Goal: Task Accomplishment & Management: Complete application form

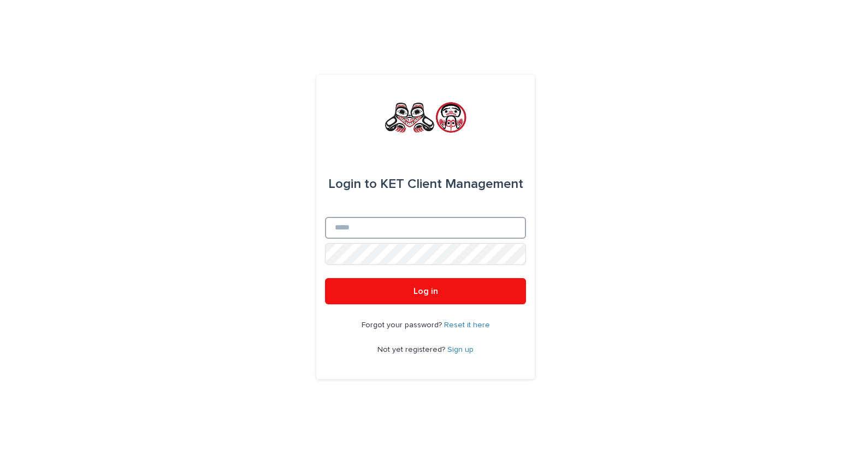
click at [361, 228] on input "Email" at bounding box center [425, 228] width 201 height 22
type input "**********"
click at [325, 278] on button "Log in" at bounding box center [425, 291] width 201 height 26
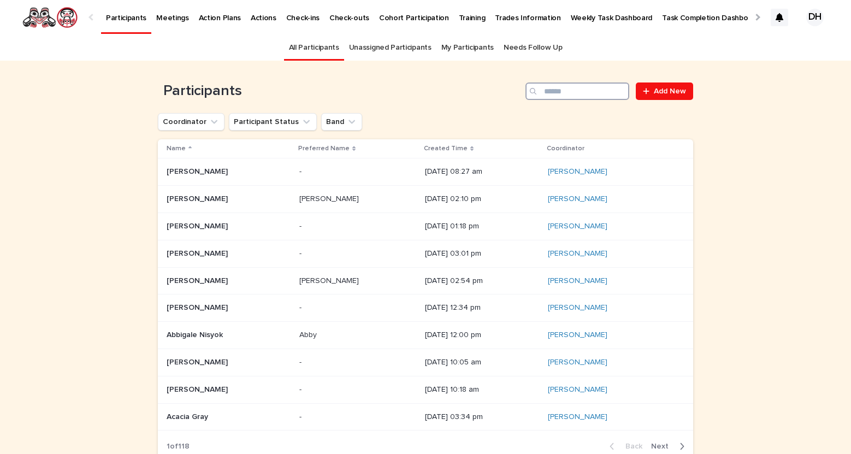
click at [590, 91] on input "Search" at bounding box center [577, 90] width 104 height 17
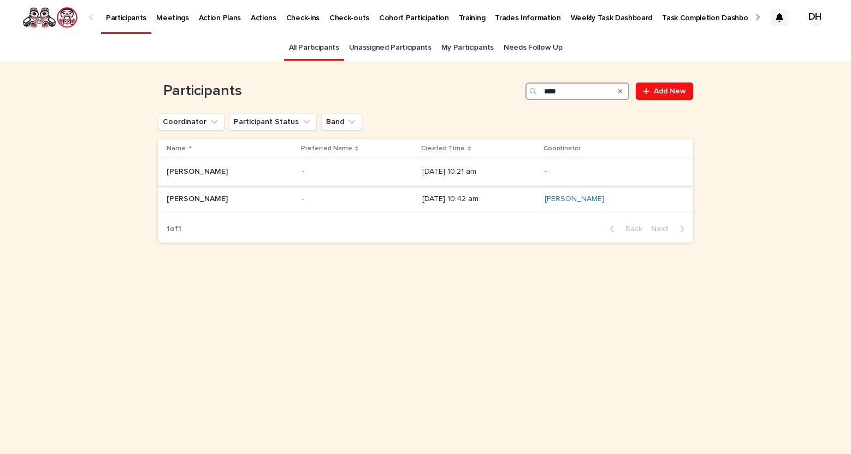
type input "****"
click at [197, 174] on p "Kirs Ophus" at bounding box center [198, 170] width 63 height 11
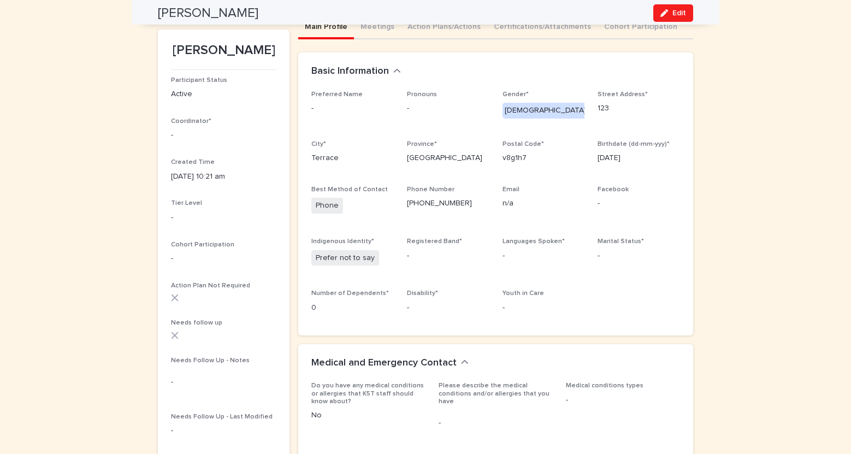
scroll to position [82, 0]
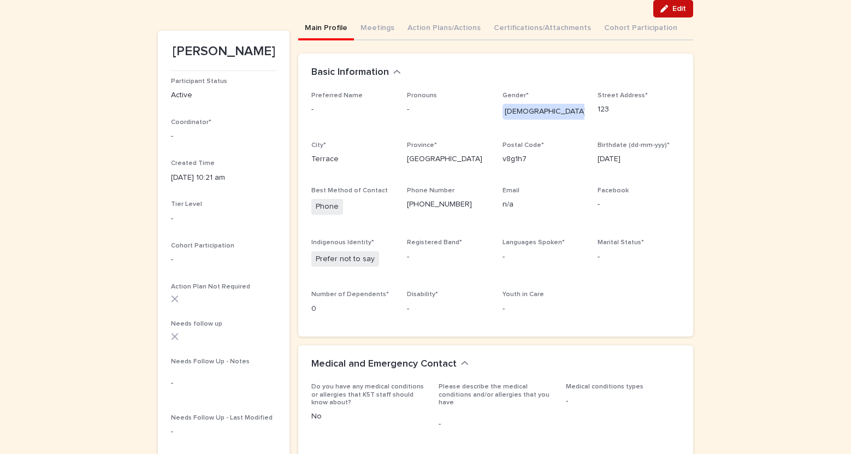
click at [673, 11] on span "Edit" at bounding box center [679, 9] width 14 height 8
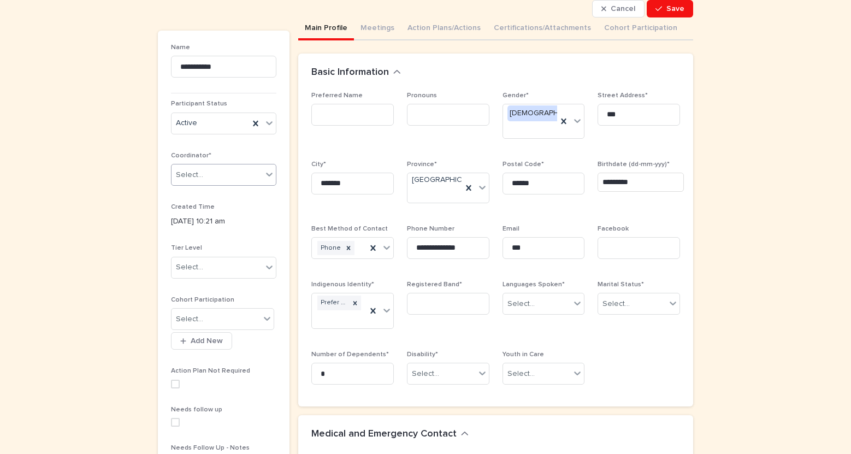
click at [269, 174] on icon at bounding box center [269, 174] width 11 height 11
type input "*****"
click at [232, 200] on div "[PERSON_NAME]" at bounding box center [223, 195] width 104 height 19
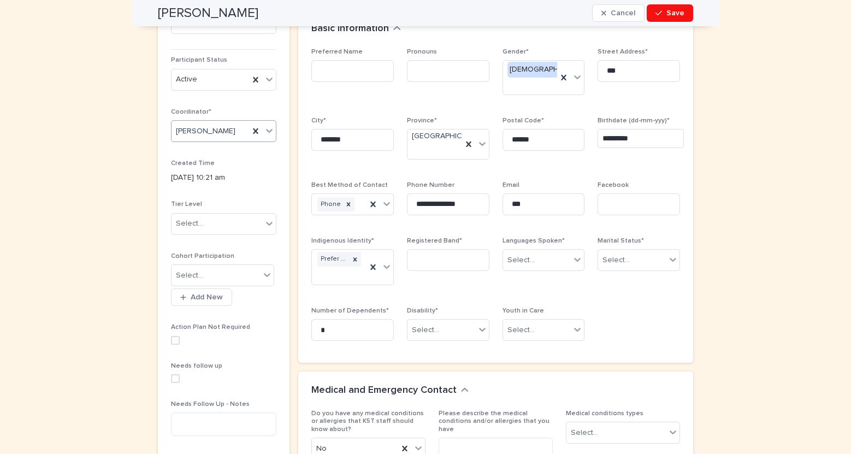
scroll to position [122, 0]
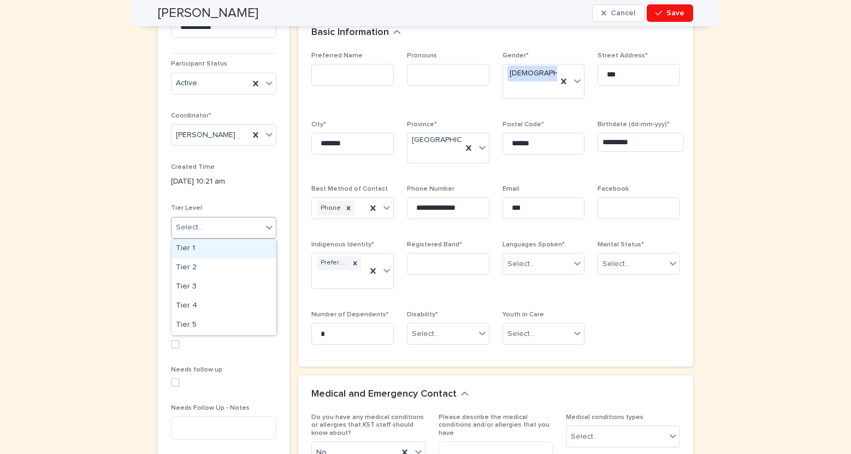
click at [270, 234] on div at bounding box center [269, 227] width 13 height 20
click at [268, 222] on div at bounding box center [269, 227] width 13 height 20
click at [253, 322] on div "Tier 5" at bounding box center [223, 325] width 104 height 19
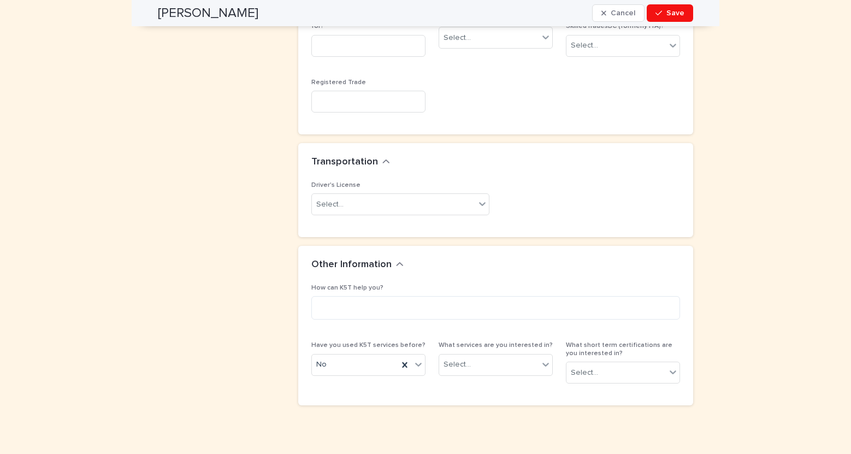
scroll to position [939, 0]
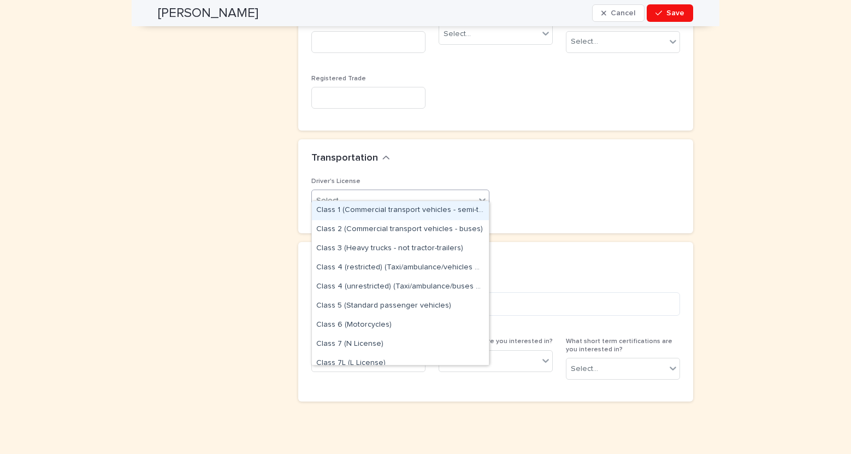
click at [440, 192] on div "Select..." at bounding box center [393, 201] width 163 height 18
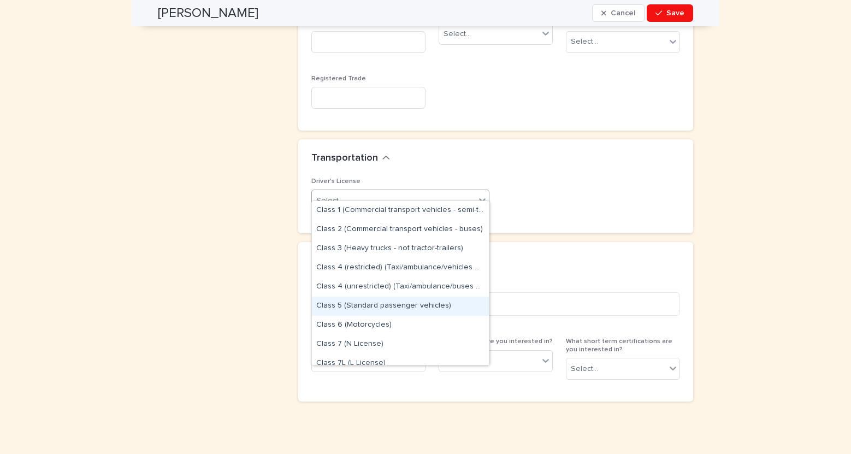
click at [436, 308] on div "Class 5 (Standard passenger vehicles)" at bounding box center [400, 305] width 177 height 19
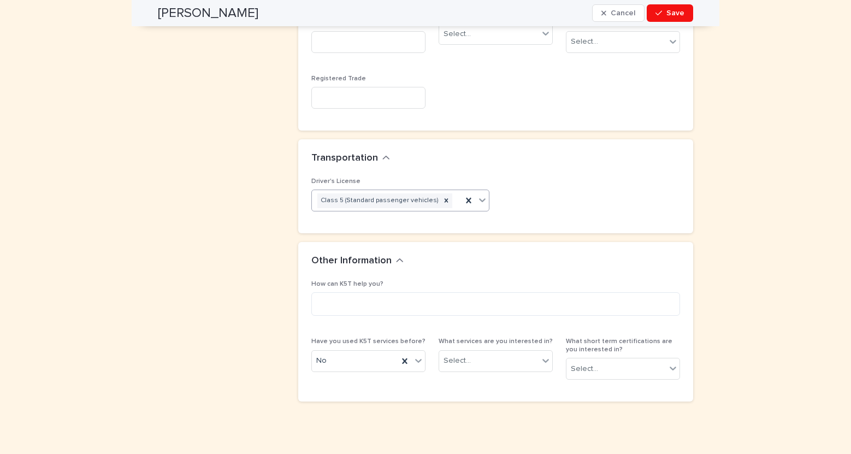
click at [487, 194] on icon at bounding box center [482, 199] width 11 height 11
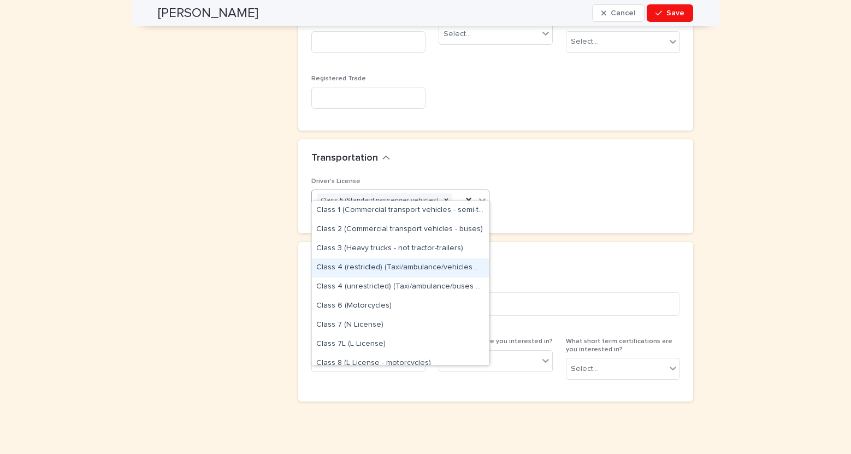
click at [423, 266] on div "Class 4 (restricted) (Taxi/ambulance/vehicles with seating capacity <10)" at bounding box center [400, 267] width 177 height 19
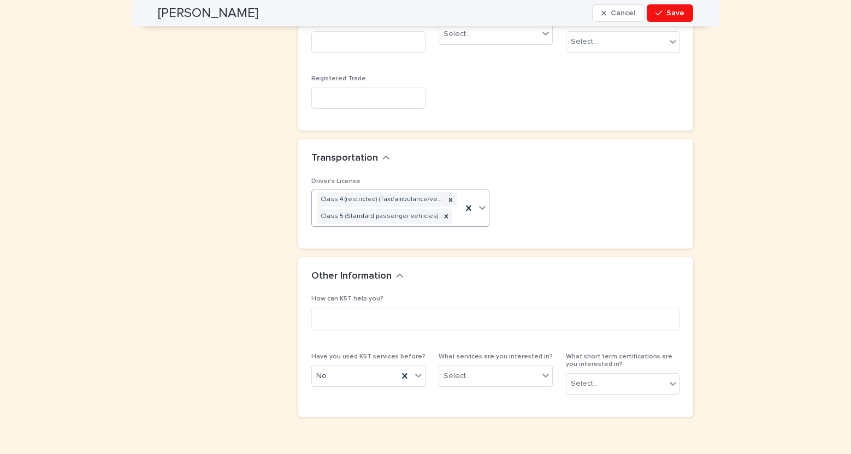
scroll to position [953, 0]
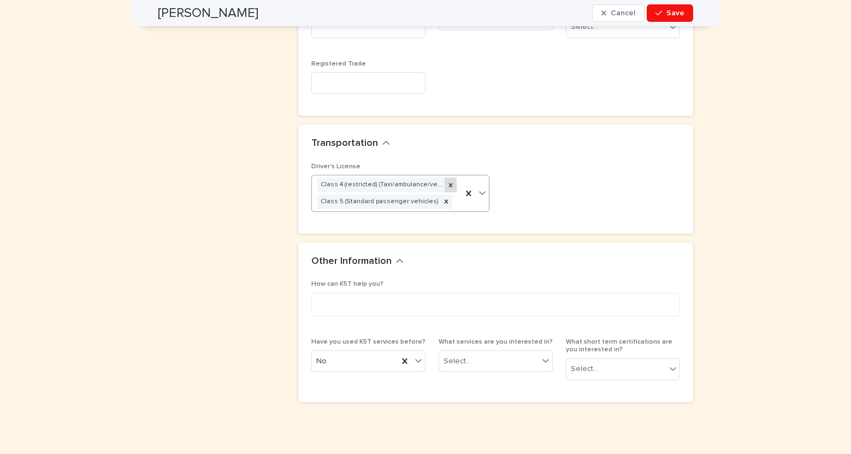
click at [452, 181] on icon at bounding box center [451, 185] width 8 height 8
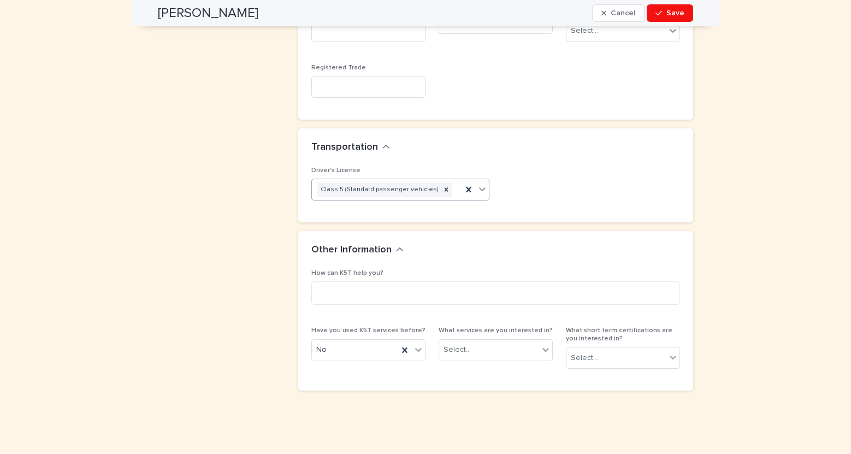
scroll to position [939, 0]
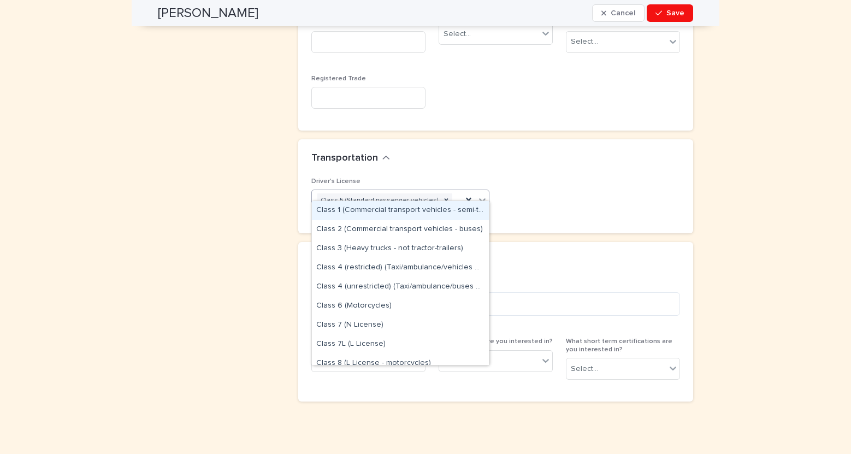
click at [482, 194] on icon at bounding box center [482, 199] width 11 height 11
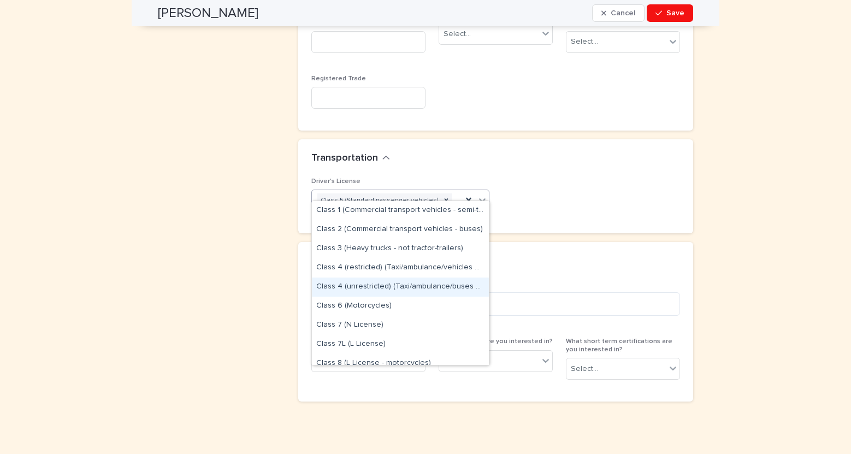
click at [445, 283] on div "Class 4 (unrestricted) (Taxi/ambulance/buses with <25 seats)" at bounding box center [400, 286] width 177 height 19
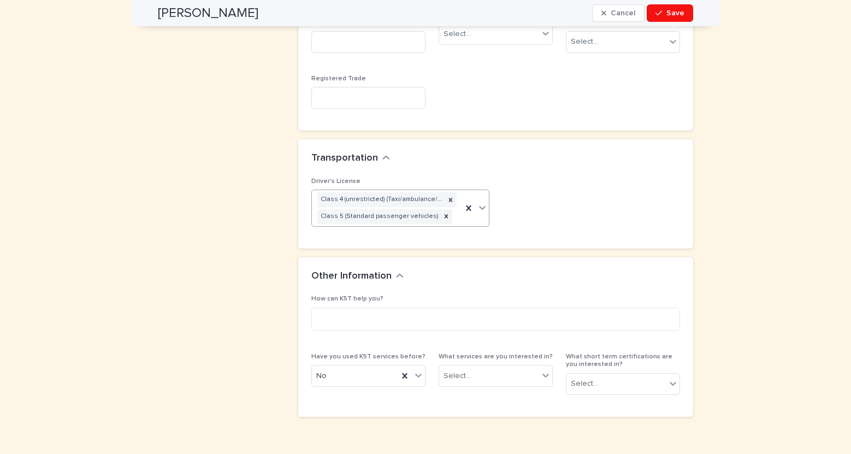
scroll to position [953, 0]
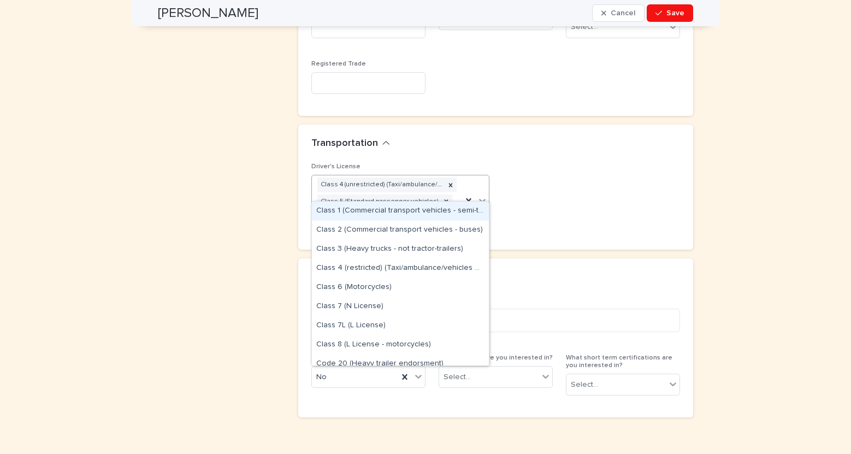
type input "***"
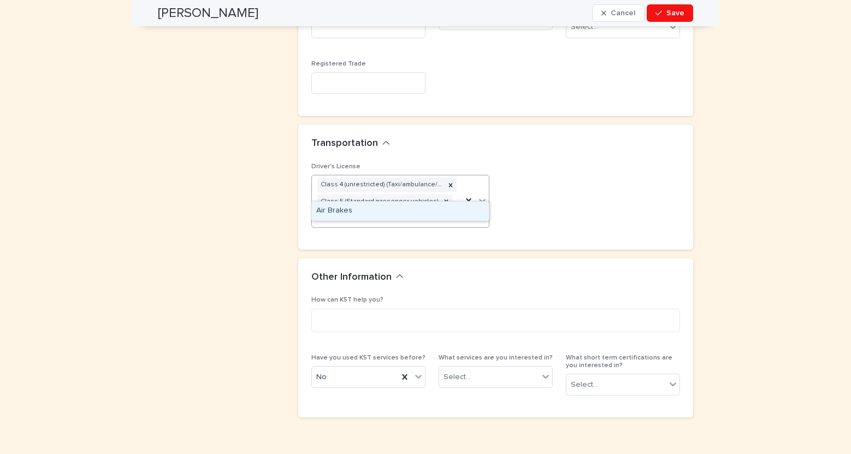
click at [413, 214] on div "Air Brakes" at bounding box center [400, 210] width 177 height 19
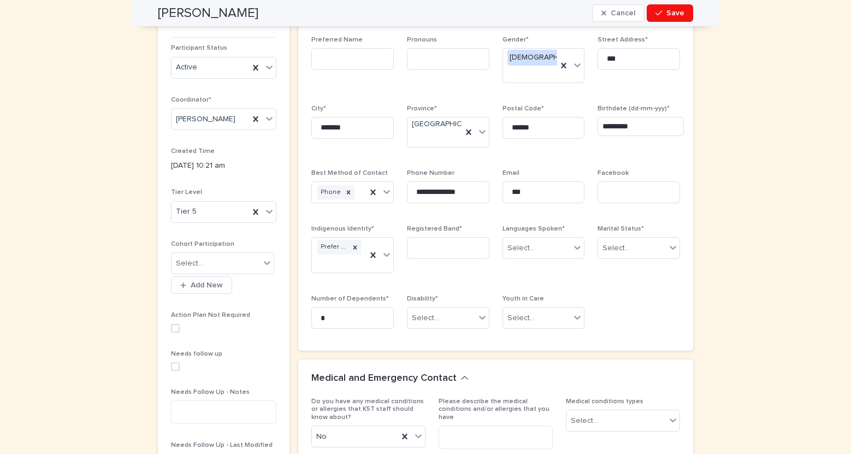
scroll to position [115, 0]
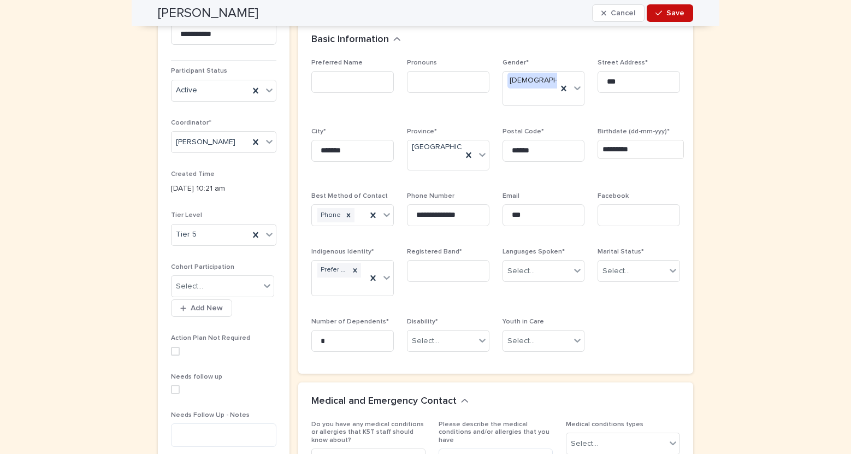
click at [674, 8] on button "Save" at bounding box center [669, 12] width 46 height 17
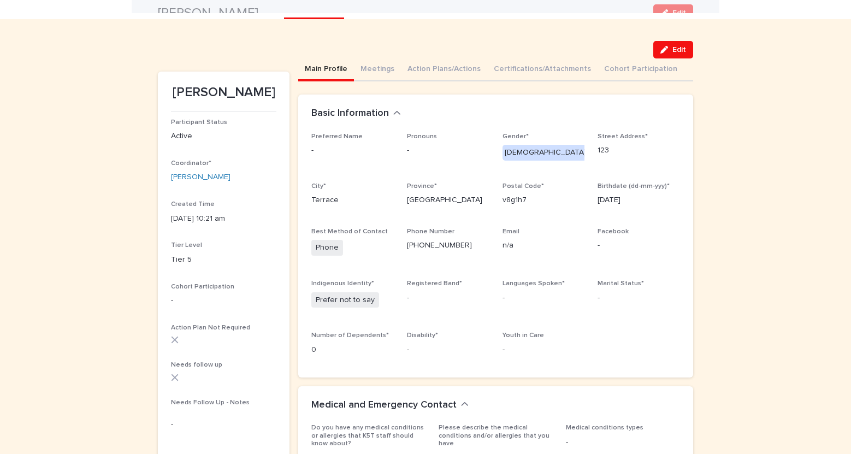
scroll to position [0, 0]
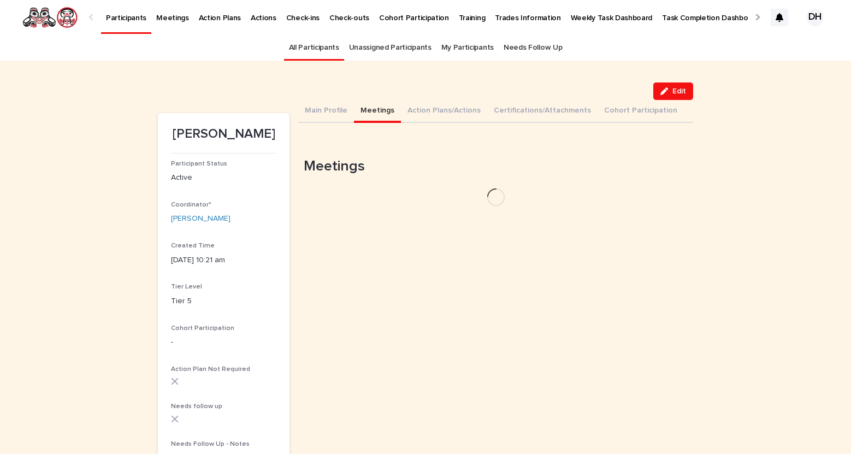
click at [377, 111] on button "Meetings" at bounding box center [377, 111] width 47 height 23
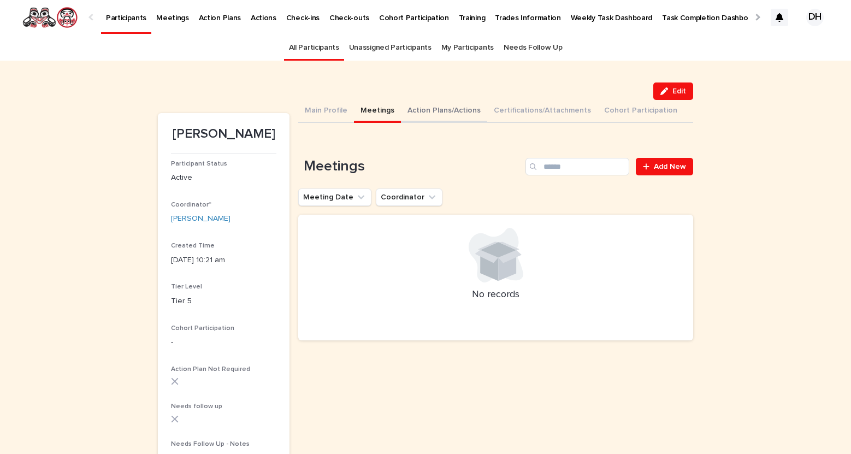
click at [433, 113] on button "Action Plans/Actions" at bounding box center [444, 111] width 86 height 23
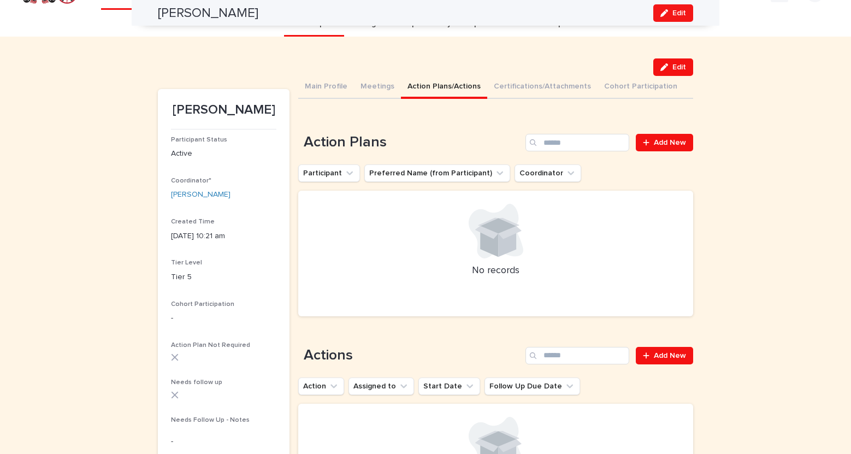
scroll to position [23, 0]
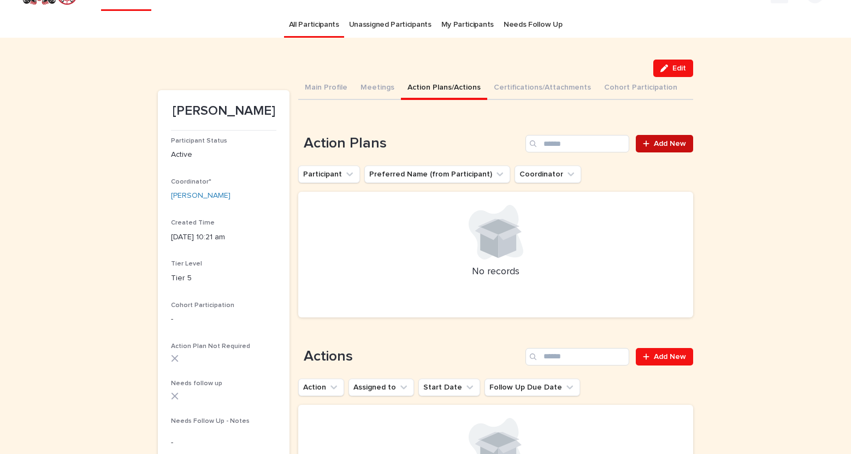
click at [667, 142] on span "Add New" at bounding box center [670, 144] width 32 height 8
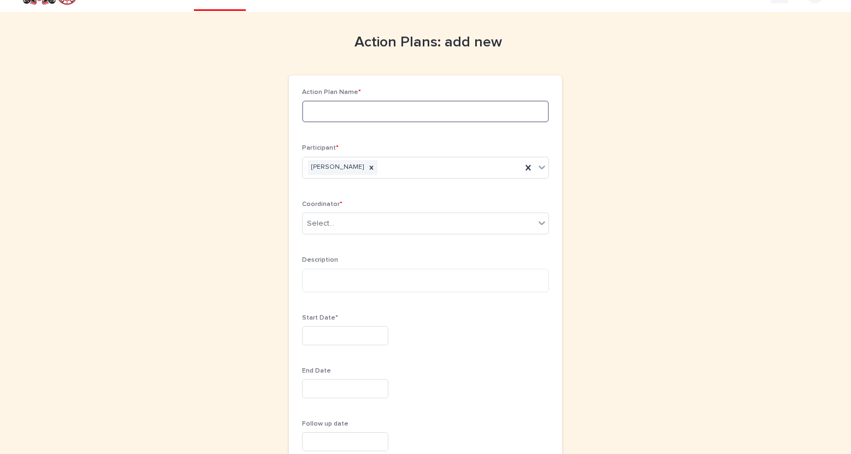
click at [424, 117] on input at bounding box center [425, 111] width 247 height 22
type input "**********"
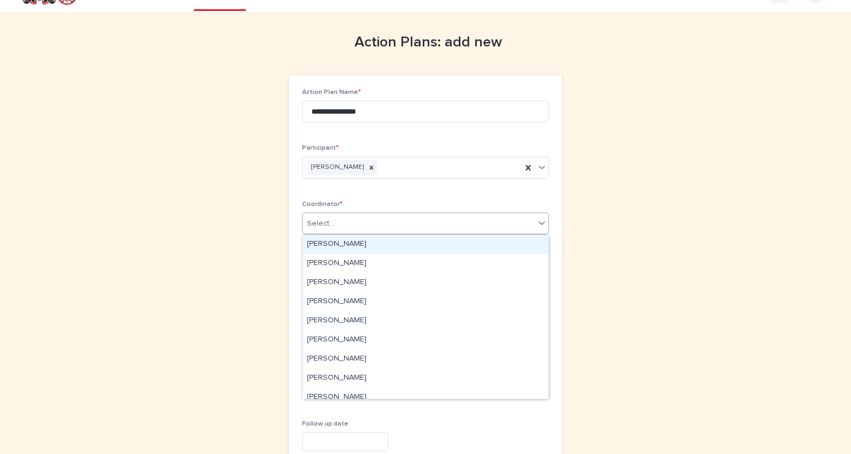
click at [383, 227] on div "Select..." at bounding box center [418, 224] width 232 height 18
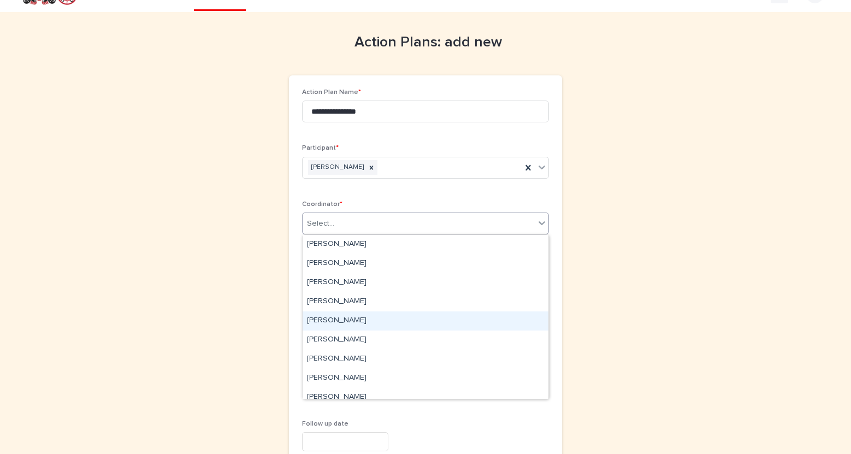
drag, startPoint x: 355, startPoint y: 309, endPoint x: 353, endPoint y: 319, distance: 10.0
click at [353, 319] on div "[PERSON_NAME]" at bounding box center [425, 320] width 246 height 19
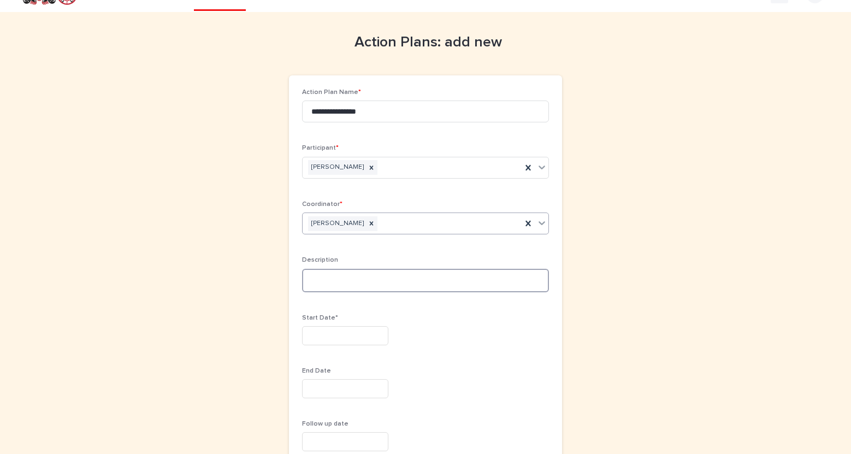
click at [337, 280] on textarea at bounding box center [425, 280] width 247 height 23
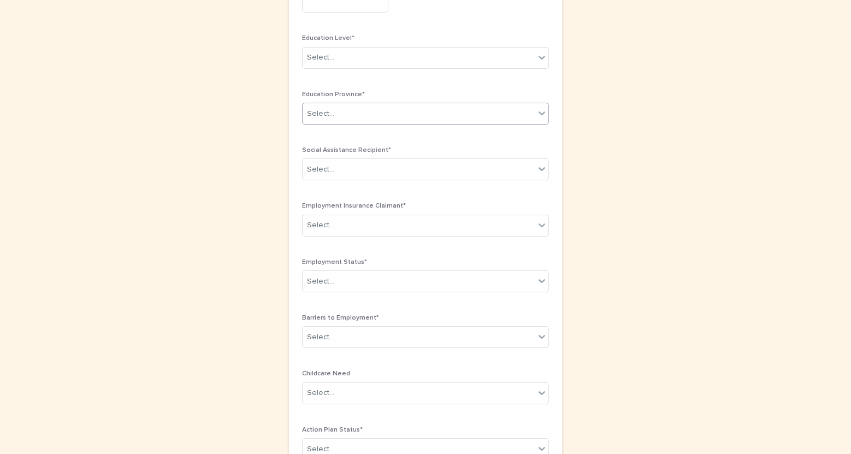
scroll to position [626, 0]
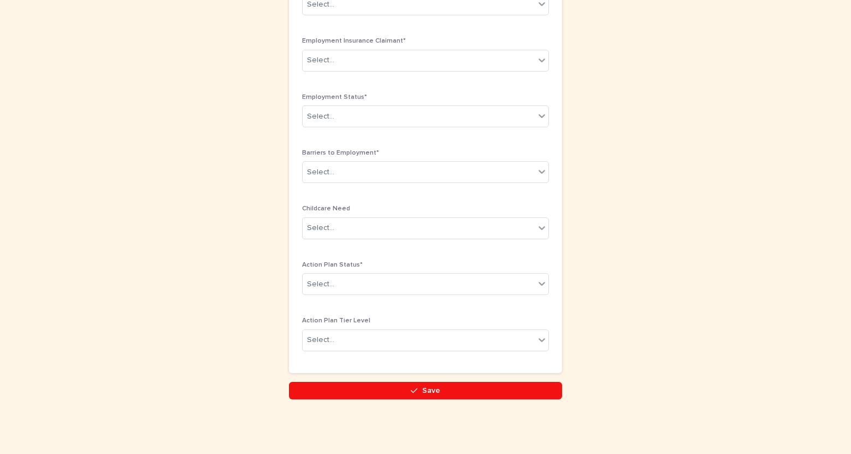
type textarea "**********"
click at [425, 393] on span "Save" at bounding box center [431, 391] width 18 height 8
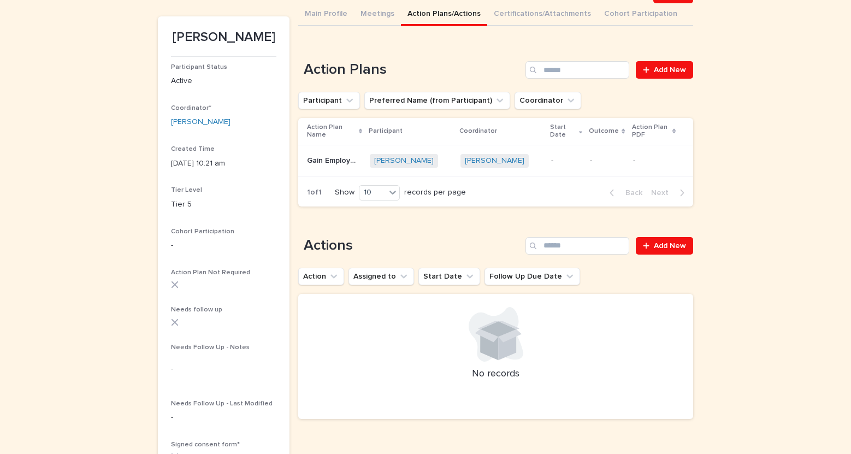
scroll to position [97, 0]
click at [667, 241] on span "Add New" at bounding box center [670, 245] width 32 height 8
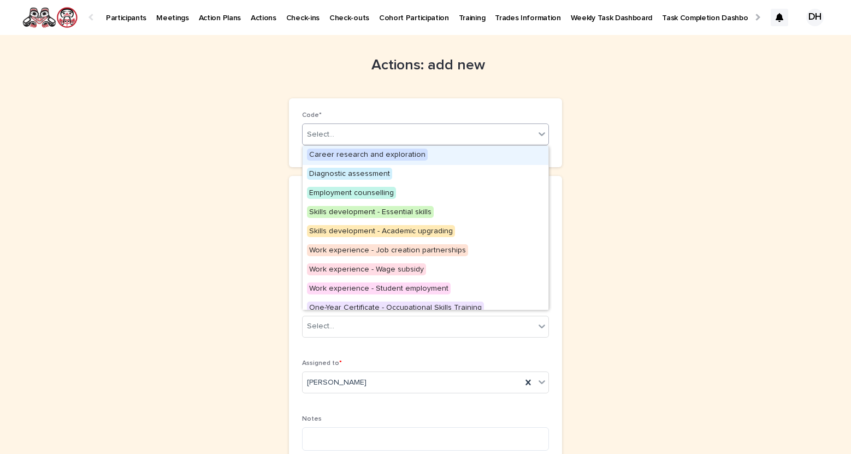
click at [413, 124] on div "Select..." at bounding box center [425, 134] width 247 height 22
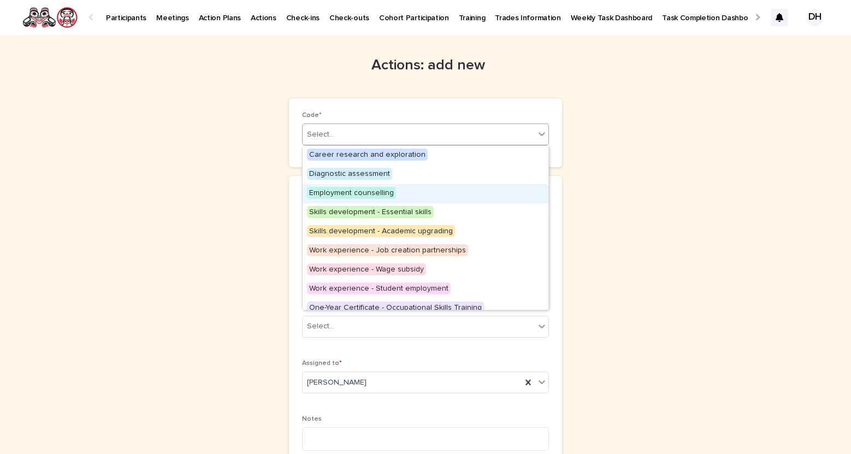
click at [468, 192] on div "Employment counselling" at bounding box center [425, 193] width 246 height 19
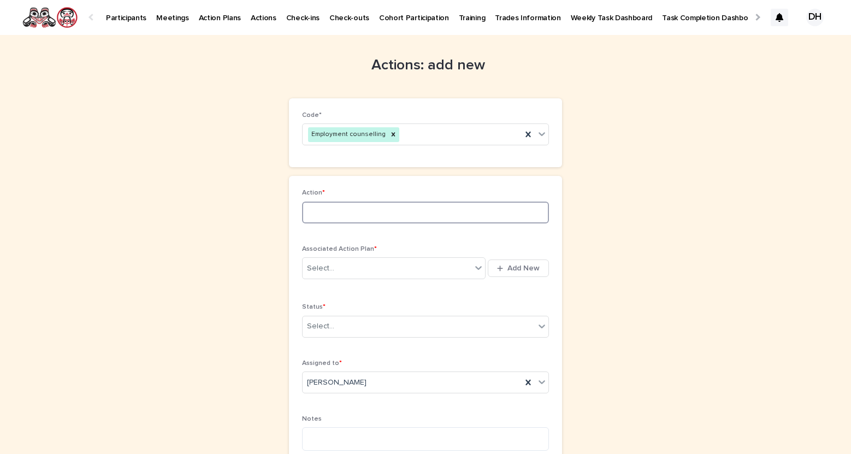
click at [430, 215] on input at bounding box center [425, 212] width 247 height 22
type input "**********"
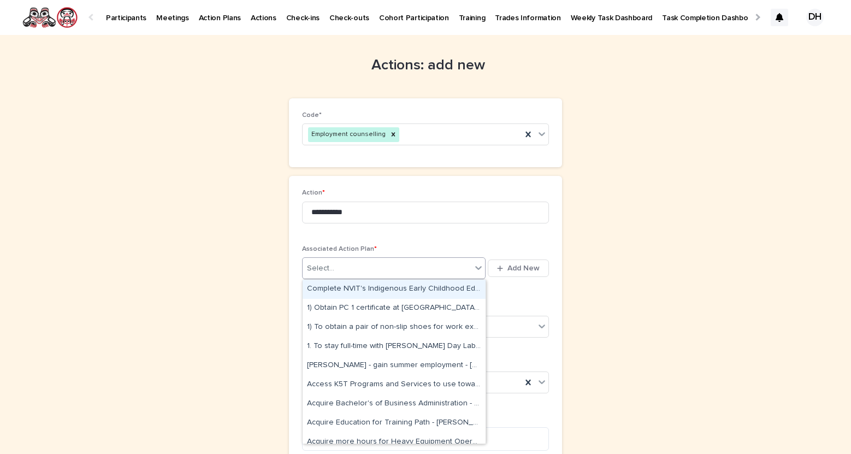
click at [419, 270] on div "Select..." at bounding box center [386, 268] width 169 height 18
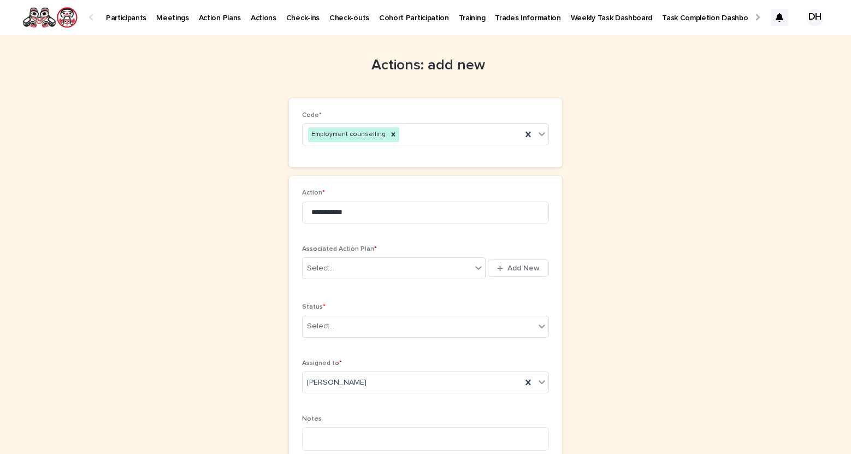
click at [639, 271] on div "**********" at bounding box center [425, 457] width 535 height 845
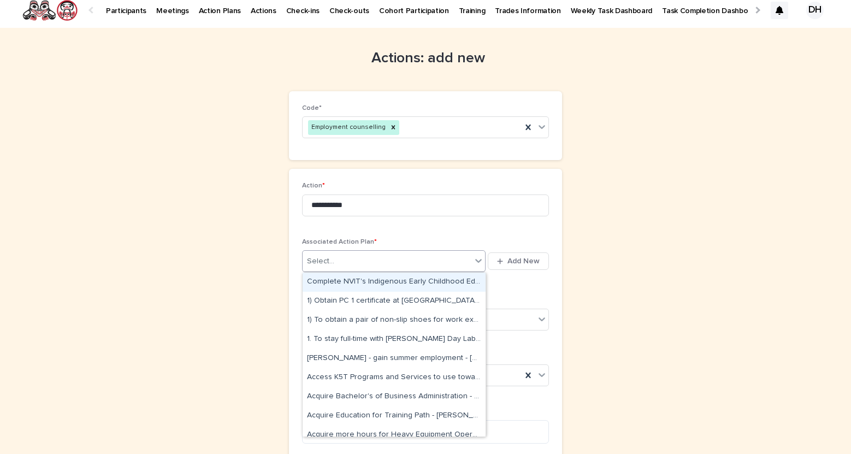
click at [478, 262] on icon at bounding box center [478, 261] width 7 height 4
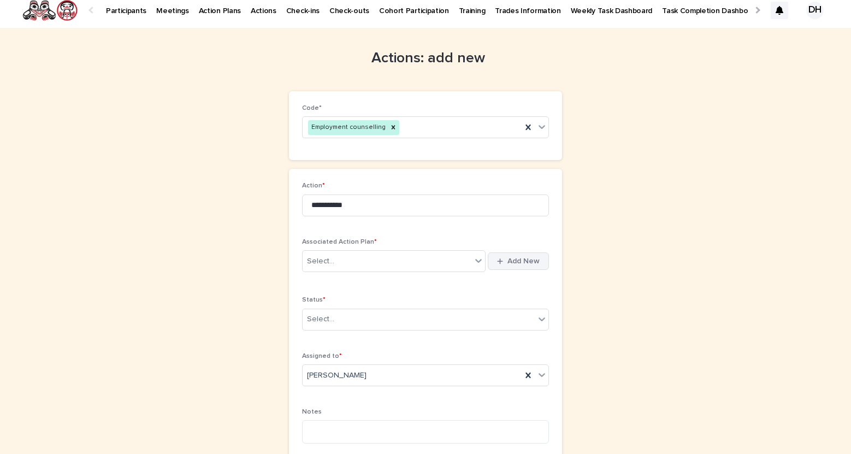
click at [512, 263] on span "Add New" at bounding box center [523, 261] width 32 height 8
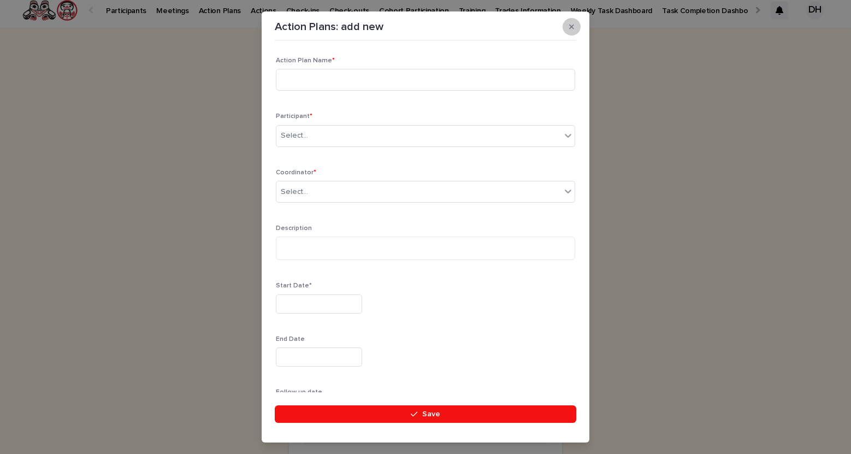
click at [571, 27] on icon "button" at bounding box center [571, 27] width 5 height 8
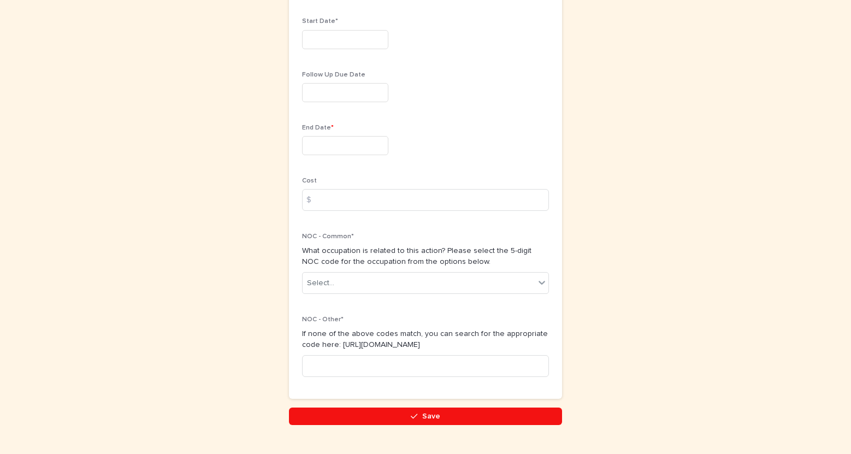
scroll to position [456, 0]
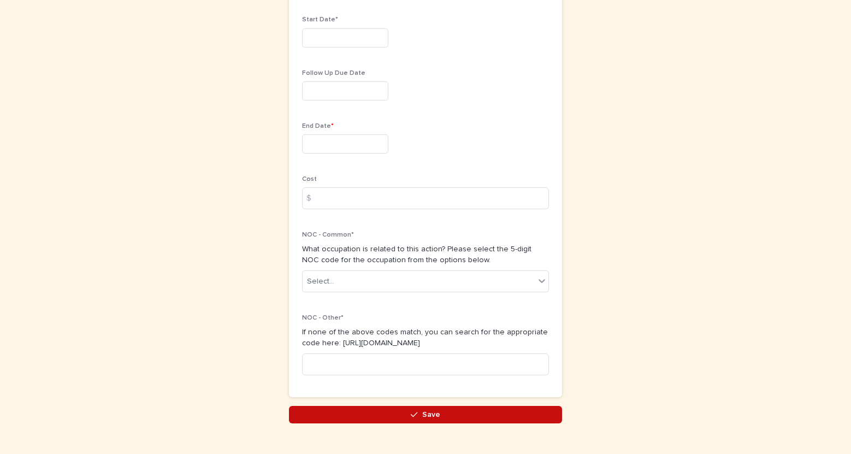
click at [477, 419] on button "Save" at bounding box center [425, 414] width 273 height 17
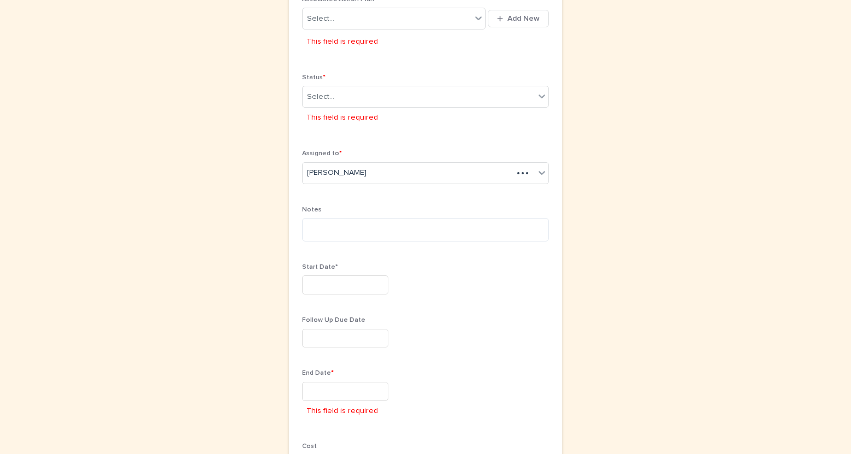
scroll to position [253, 0]
click at [432, 94] on div "Select..." at bounding box center [418, 93] width 232 height 18
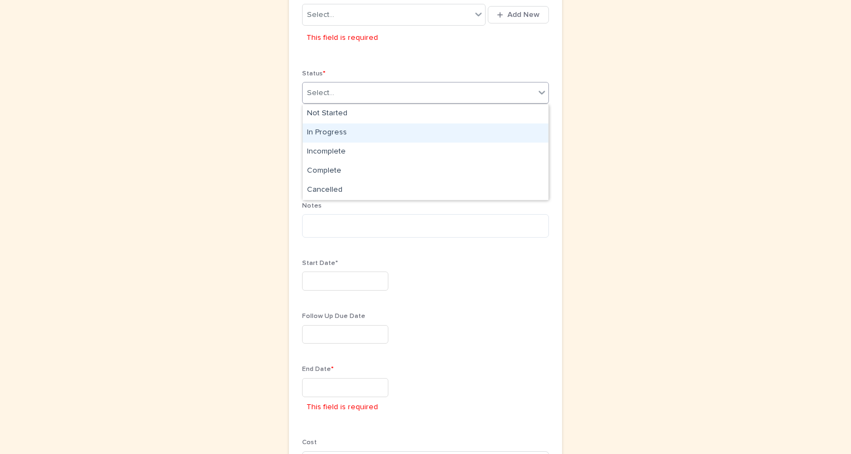
click at [422, 133] on div "In Progress" at bounding box center [425, 132] width 246 height 19
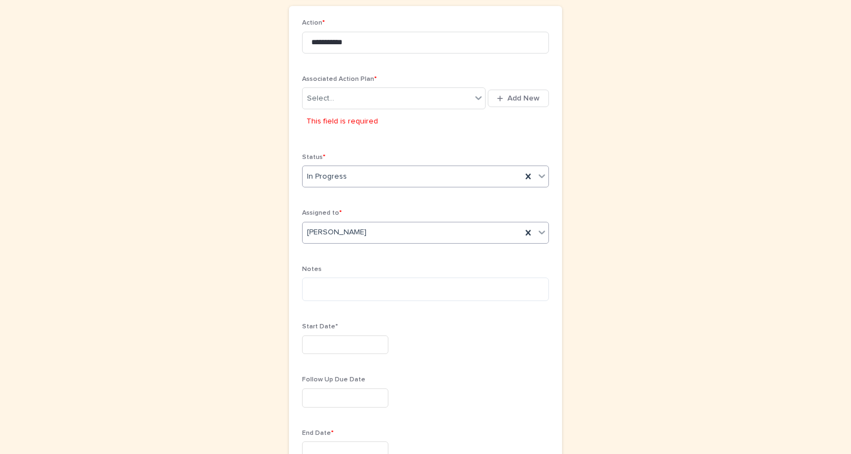
scroll to position [167, 0]
click at [465, 103] on div "Select..." at bounding box center [386, 102] width 169 height 18
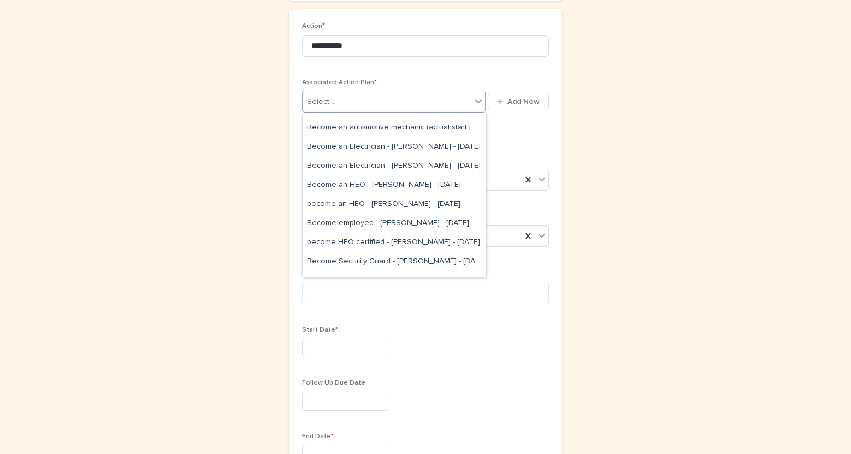
scroll to position [857, 0]
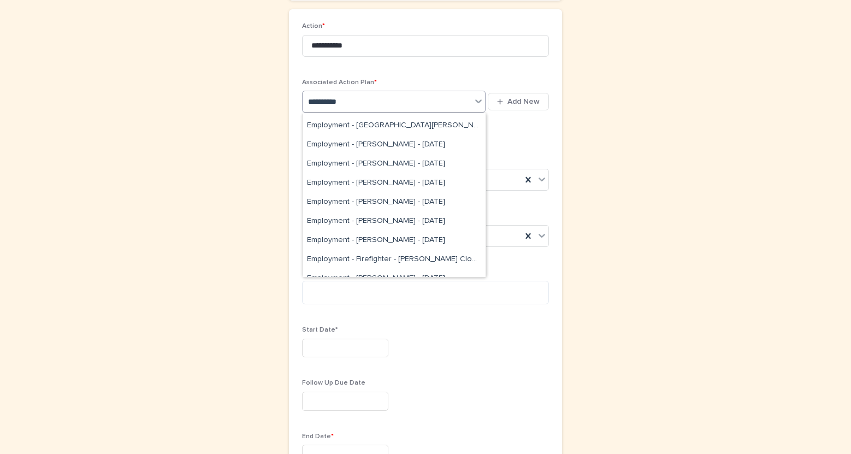
type input "**********"
click at [306, 104] on div "employment" at bounding box center [386, 102] width 169 height 18
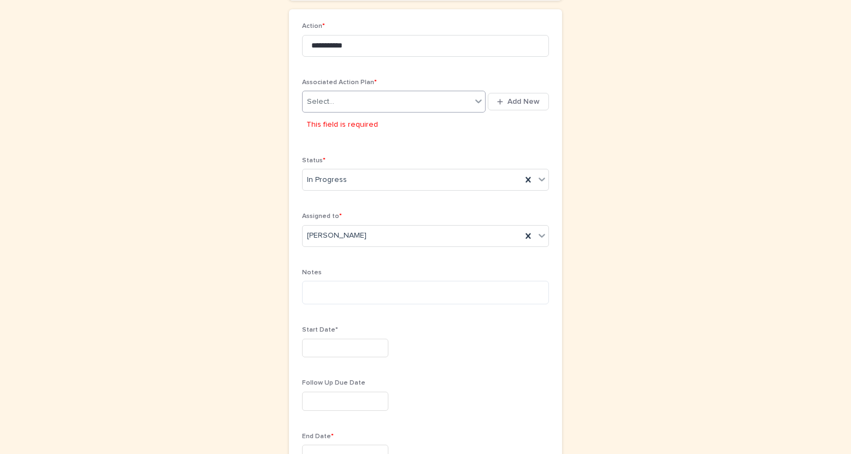
click at [312, 101] on div "Select..." at bounding box center [320, 101] width 27 height 11
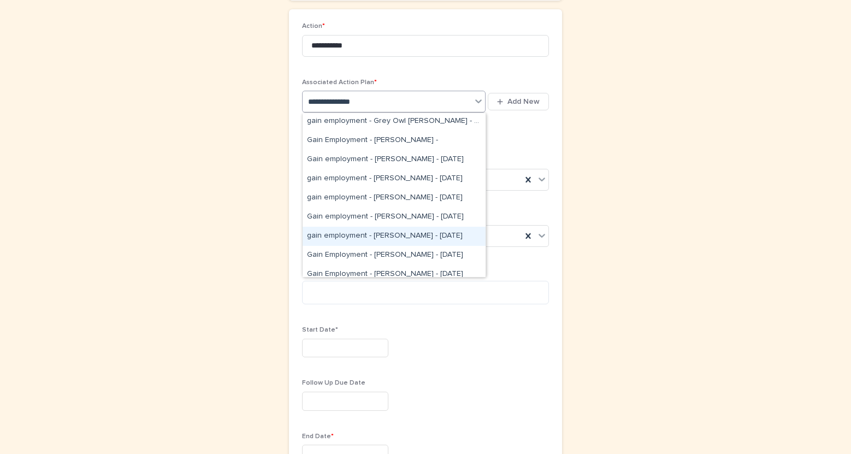
scroll to position [97, 0]
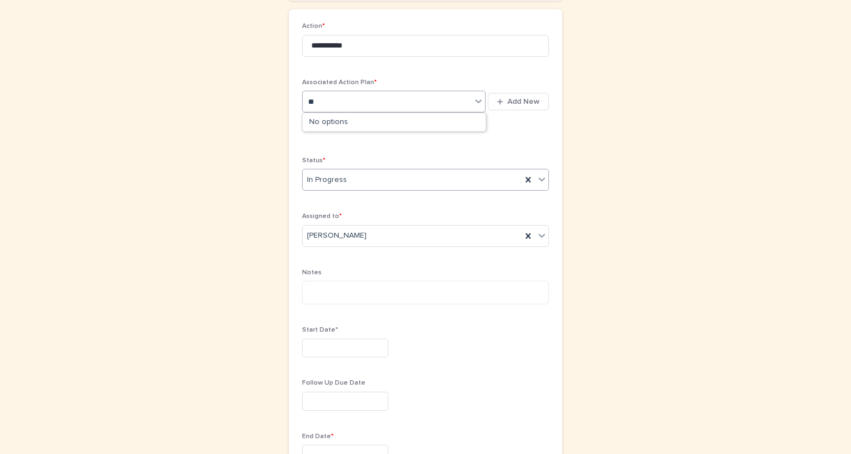
type input "*"
type input "****"
click at [372, 121] on div "Gain Employment - Kirs Ophus -" at bounding box center [393, 122] width 183 height 19
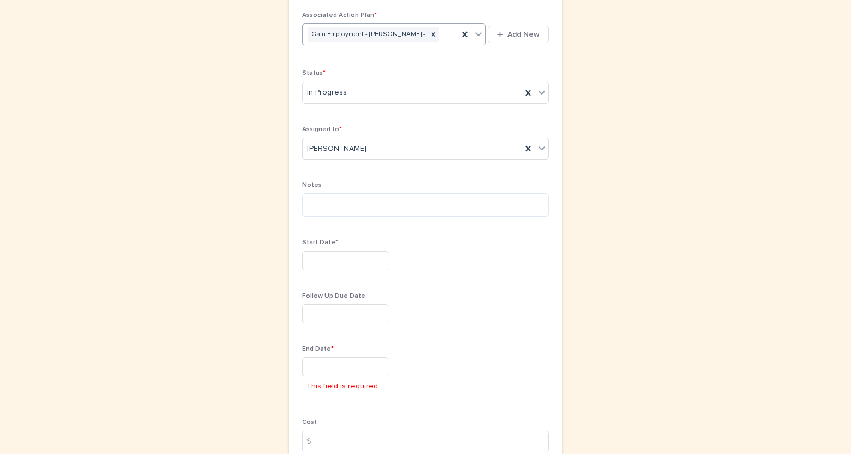
scroll to position [235, 0]
click at [400, 217] on div "Notes" at bounding box center [425, 202] width 247 height 44
click at [394, 204] on textarea at bounding box center [425, 203] width 247 height 23
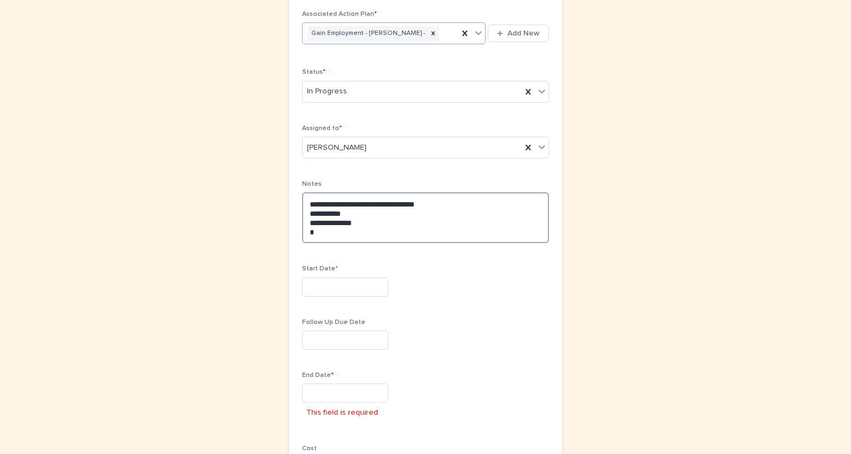
type textarea "**********"
click at [321, 289] on input "text" at bounding box center [345, 286] width 86 height 19
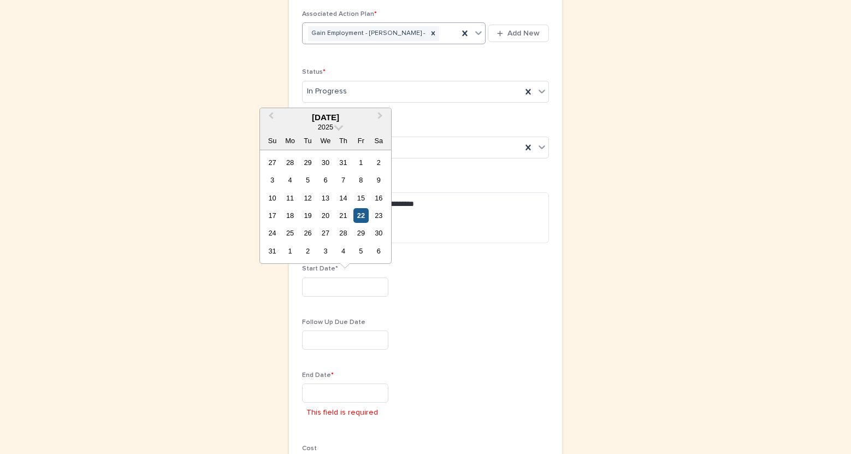
click at [361, 218] on div "22" at bounding box center [360, 215] width 15 height 15
type input "*********"
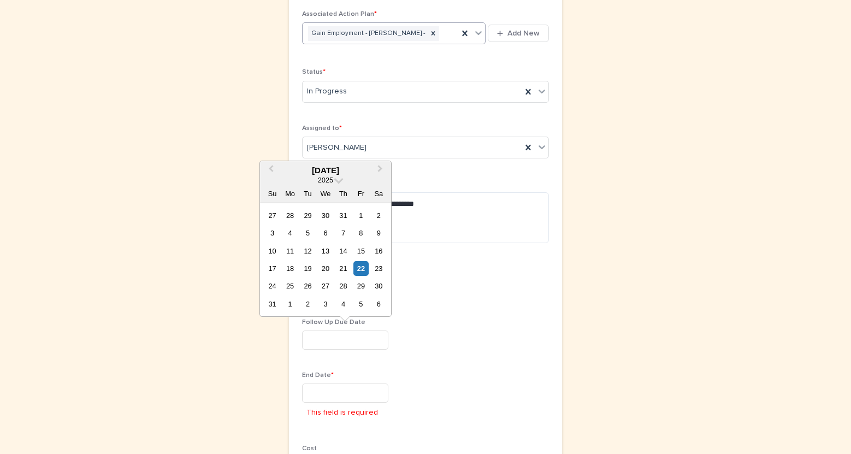
click at [356, 346] on input "text" at bounding box center [345, 339] width 86 height 19
click at [364, 309] on div "5" at bounding box center [360, 303] width 15 height 15
type input "********"
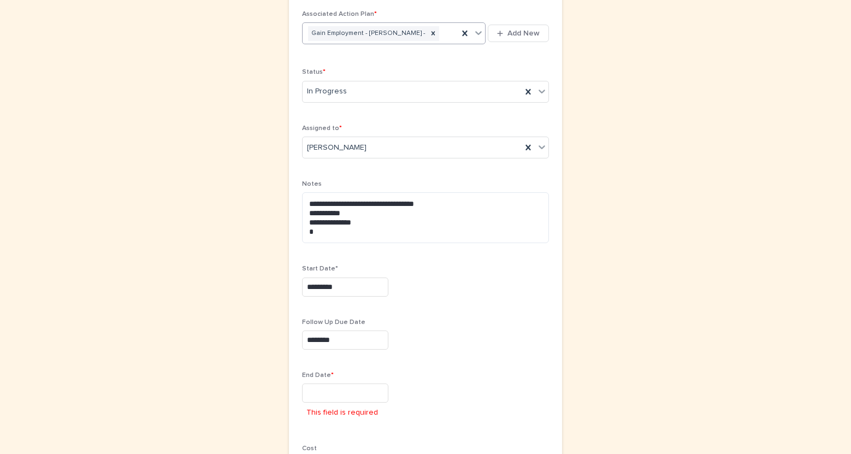
click at [353, 389] on input "text" at bounding box center [345, 392] width 86 height 19
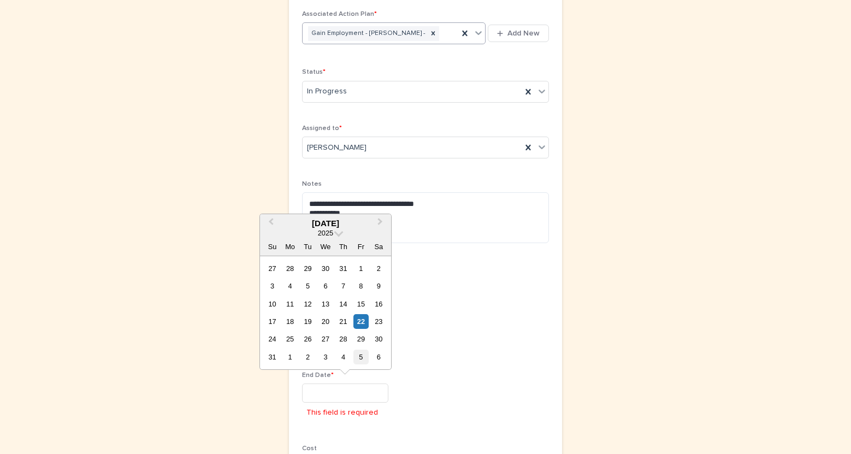
click at [360, 355] on div "5" at bounding box center [360, 356] width 15 height 15
type input "********"
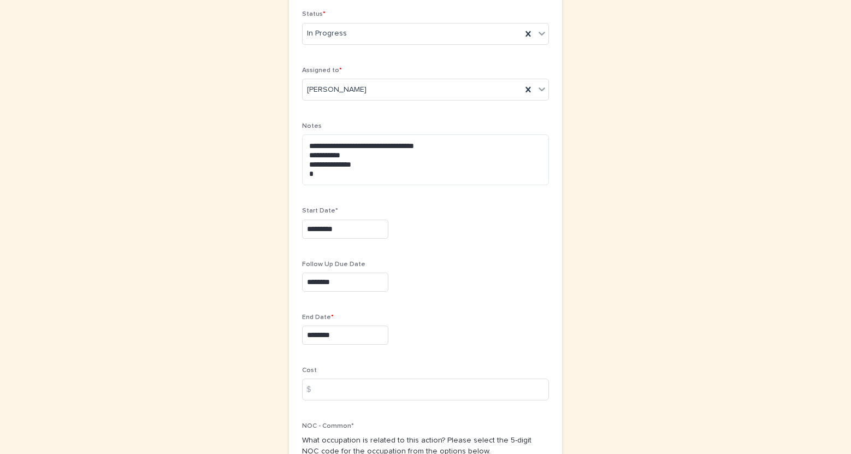
scroll to position [294, 0]
click at [366, 396] on input at bounding box center [425, 388] width 247 height 22
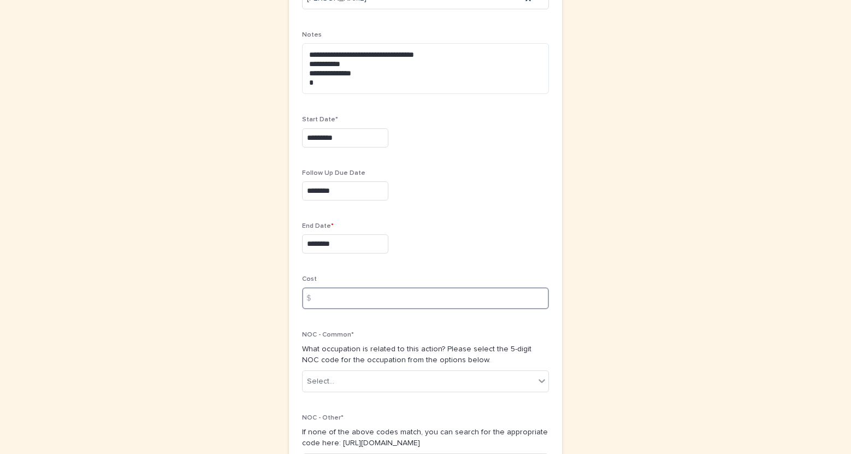
scroll to position [482, 0]
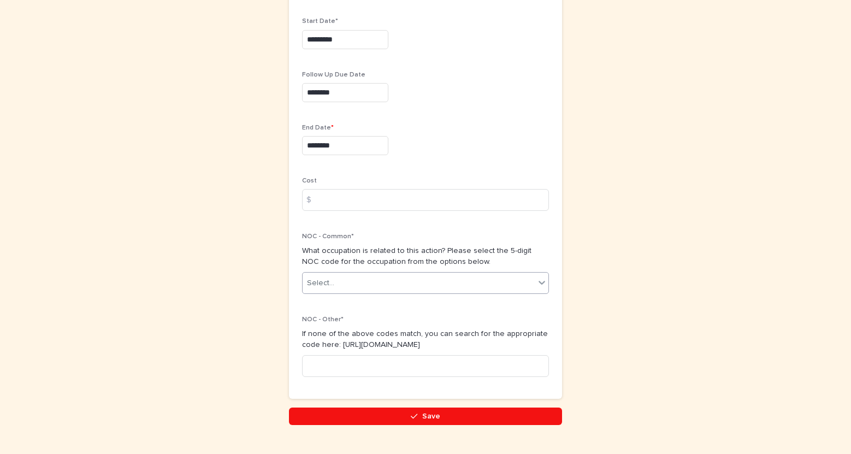
click at [542, 283] on icon at bounding box center [541, 283] width 7 height 4
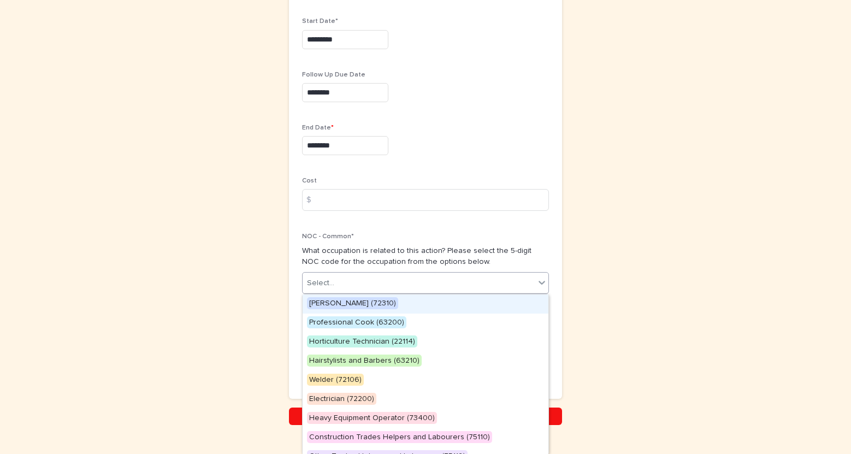
click at [421, 291] on div "Select..." at bounding box center [418, 283] width 232 height 18
click at [405, 302] on div "Carpenter (72310)" at bounding box center [425, 303] width 246 height 19
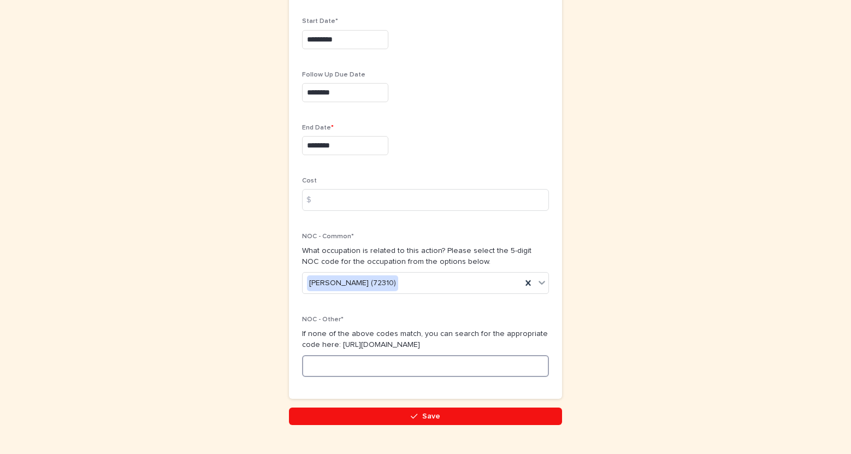
click at [396, 366] on input at bounding box center [425, 366] width 247 height 22
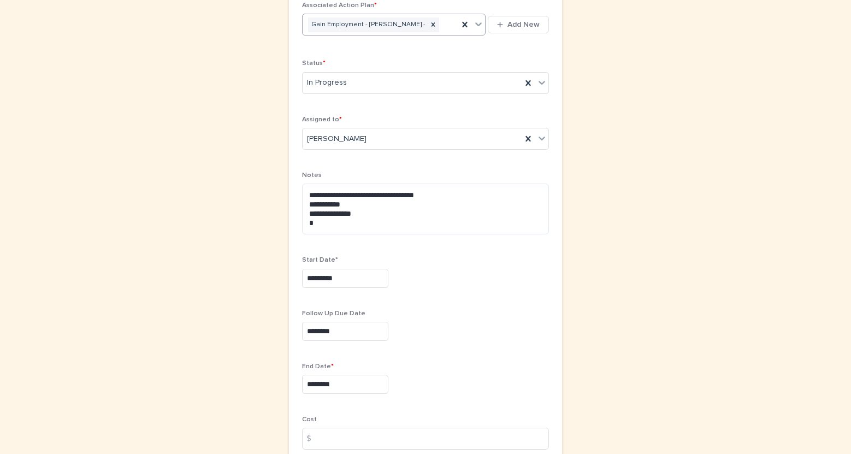
scroll to position [244, 0]
click at [345, 227] on textarea "**********" at bounding box center [425, 208] width 247 height 51
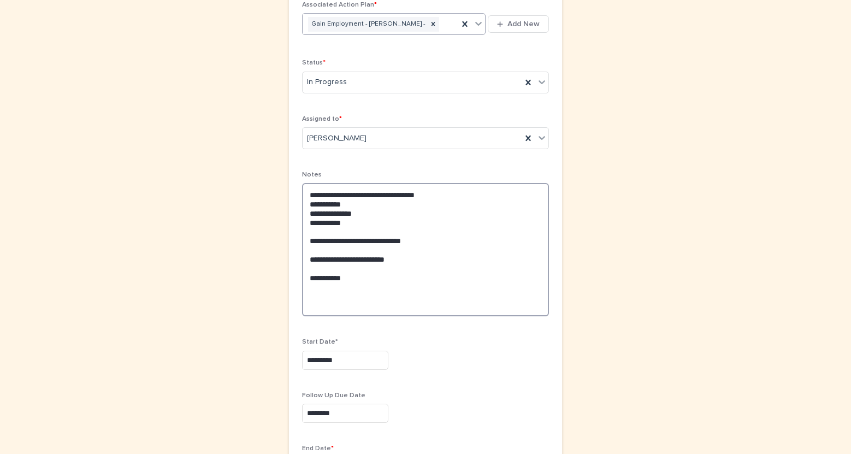
click at [351, 277] on textarea "**********" at bounding box center [425, 249] width 247 height 133
click at [337, 281] on textarea "**********" at bounding box center [425, 249] width 247 height 133
click at [352, 241] on textarea "**********" at bounding box center [425, 249] width 247 height 133
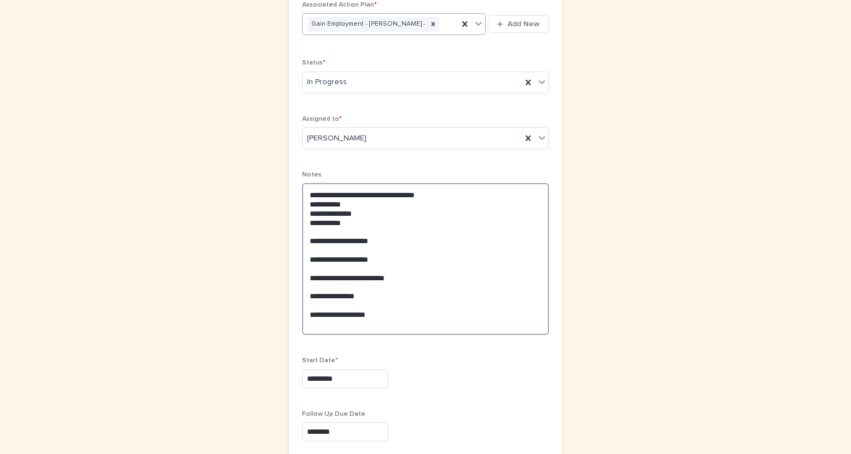
click at [327, 259] on textarea "**********" at bounding box center [425, 259] width 247 height 152
click at [393, 307] on textarea "**********" at bounding box center [425, 259] width 247 height 152
click at [397, 320] on textarea "**********" at bounding box center [425, 259] width 247 height 152
click at [311, 314] on textarea "**********" at bounding box center [425, 259] width 247 height 152
click at [377, 318] on textarea "**********" at bounding box center [425, 259] width 247 height 152
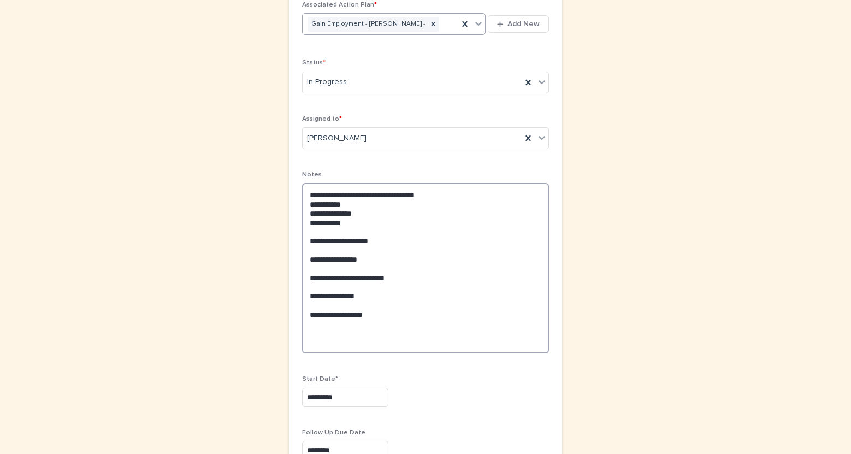
type textarea "**********"
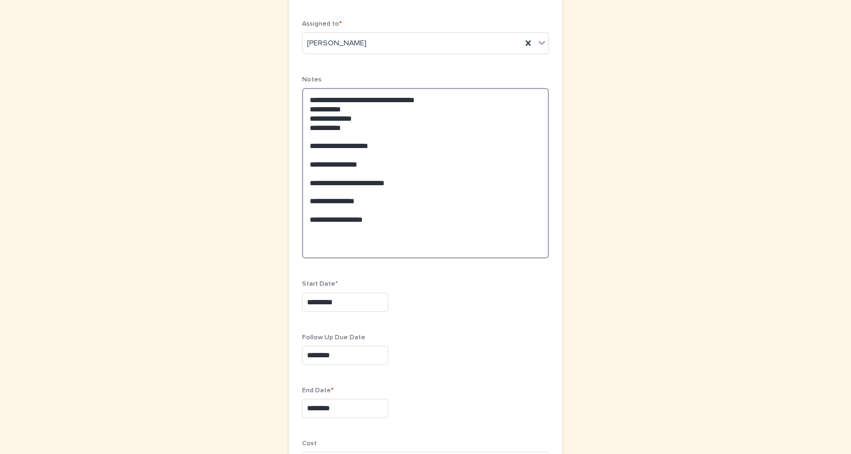
click at [342, 240] on textarea "**********" at bounding box center [425, 173] width 247 height 170
click at [375, 183] on textarea "**********" at bounding box center [425, 173] width 247 height 170
click at [333, 234] on textarea "**********" at bounding box center [425, 173] width 247 height 170
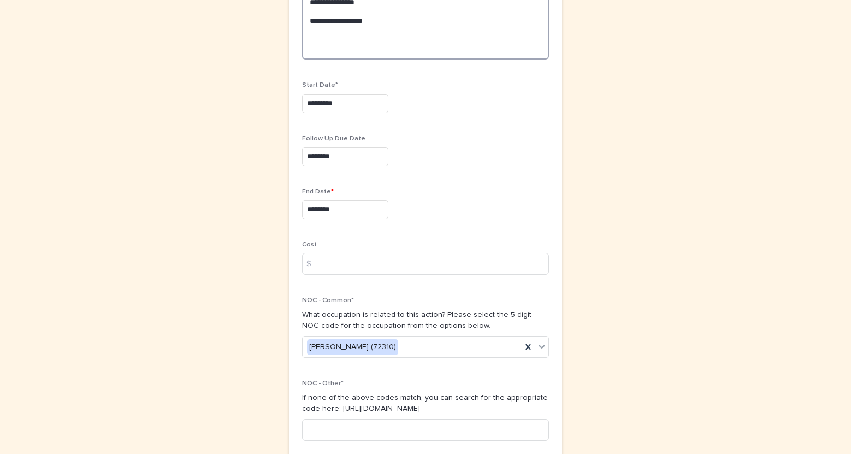
scroll to position [627, 0]
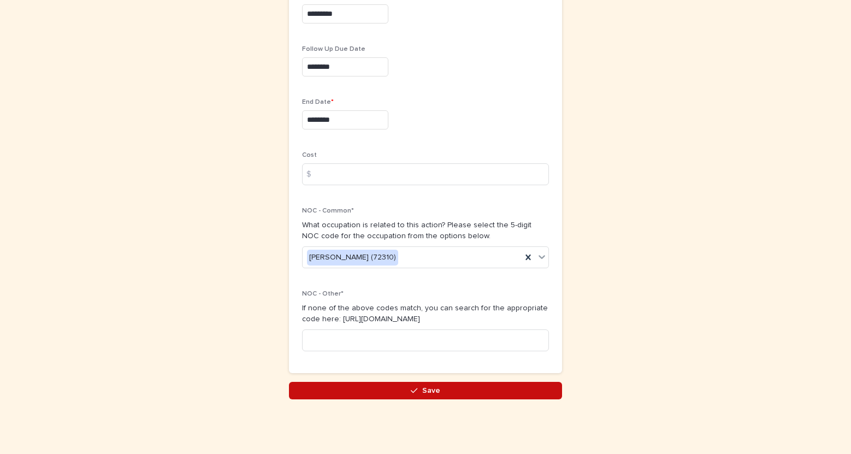
click at [399, 394] on button "Save" at bounding box center [425, 390] width 273 height 17
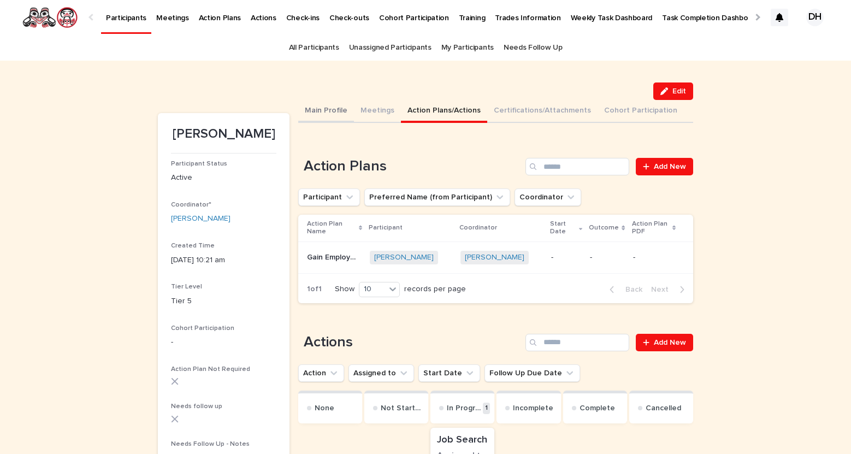
click at [345, 111] on button "Main Profile" at bounding box center [326, 111] width 56 height 23
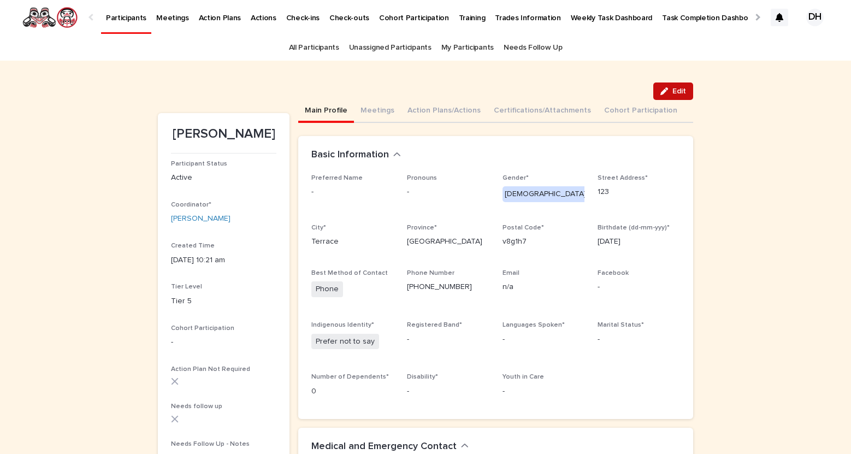
click at [682, 93] on span "Edit" at bounding box center [679, 91] width 14 height 8
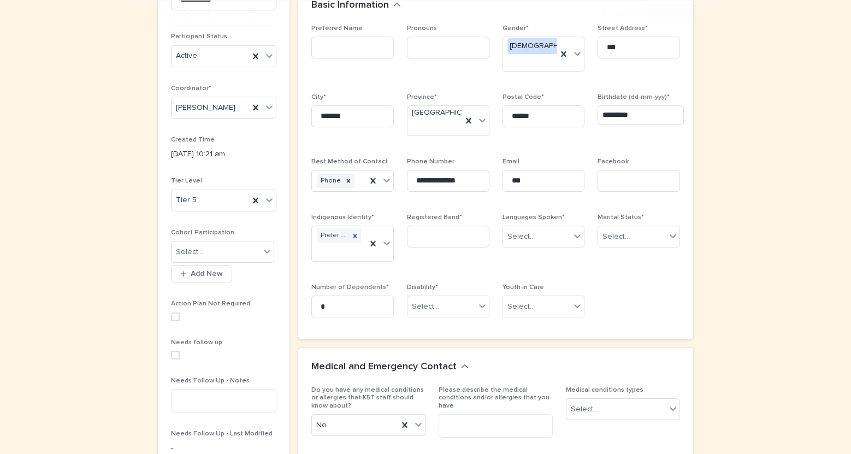
scroll to position [154, 0]
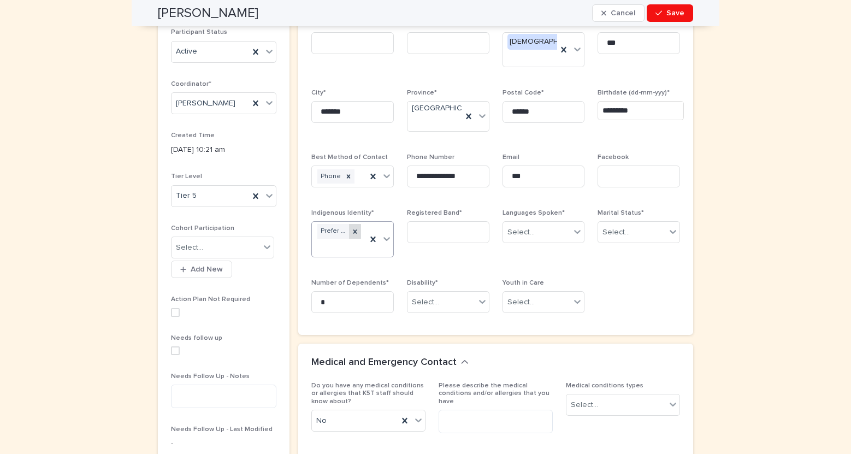
click at [357, 230] on icon at bounding box center [355, 232] width 8 height 8
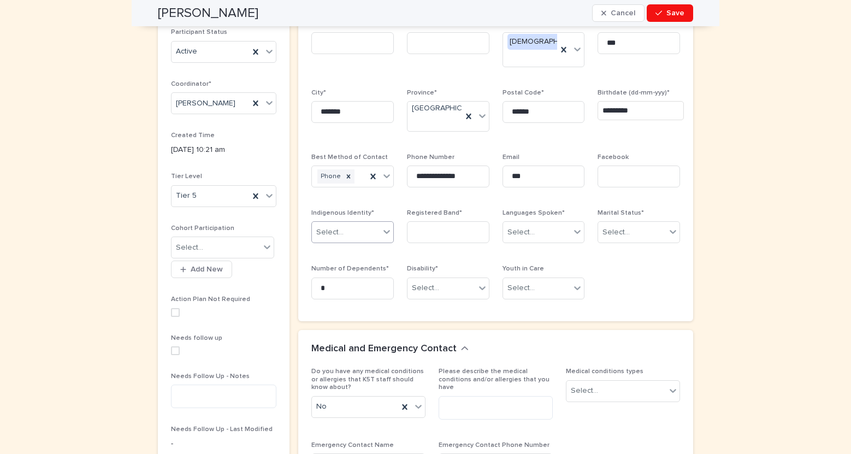
click at [382, 234] on icon at bounding box center [386, 231] width 11 height 11
click at [367, 275] on div "Métis" at bounding box center [352, 271] width 81 height 19
click at [479, 237] on input at bounding box center [448, 232] width 82 height 22
type input "****"
click at [639, 236] on div "Select..." at bounding box center [632, 232] width 68 height 18
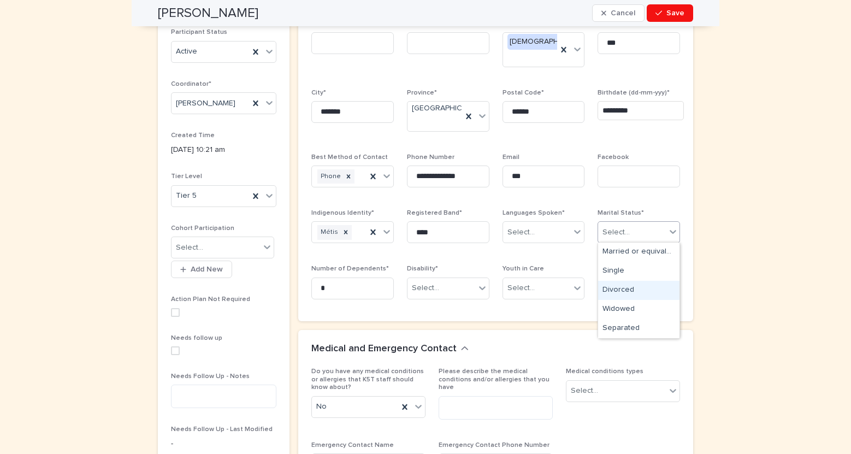
click at [652, 289] on div "Divorced" at bounding box center [638, 290] width 81 height 19
click at [661, 231] on icon at bounding box center [659, 232] width 11 height 11
click at [669, 232] on icon at bounding box center [672, 231] width 11 height 11
click at [646, 326] on div "Separated" at bounding box center [638, 328] width 81 height 19
click at [577, 230] on icon at bounding box center [577, 231] width 11 height 11
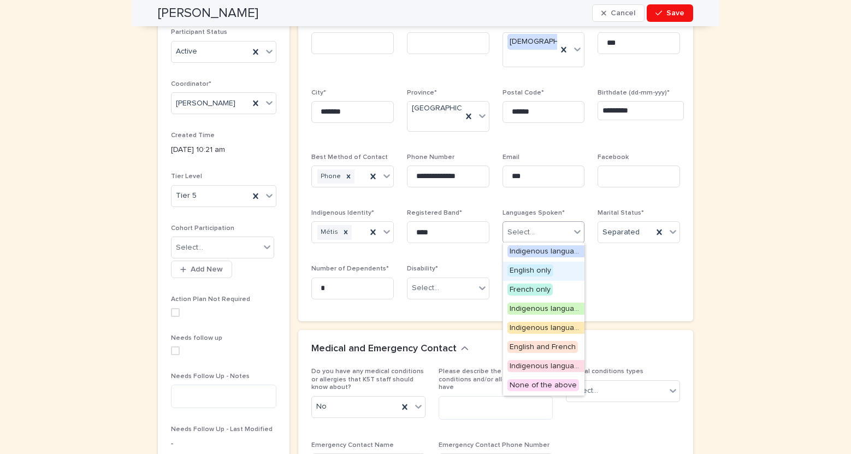
click at [559, 269] on div "English only" at bounding box center [543, 271] width 81 height 19
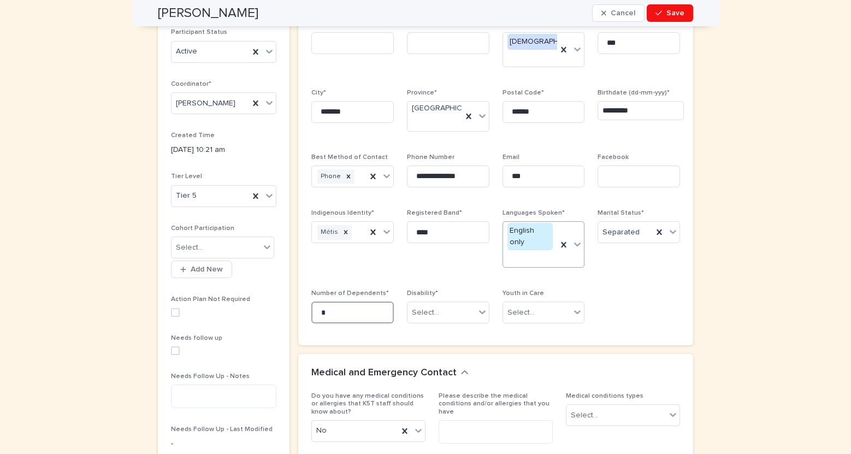
click at [373, 301] on input "*" at bounding box center [352, 312] width 82 height 22
type input "*"
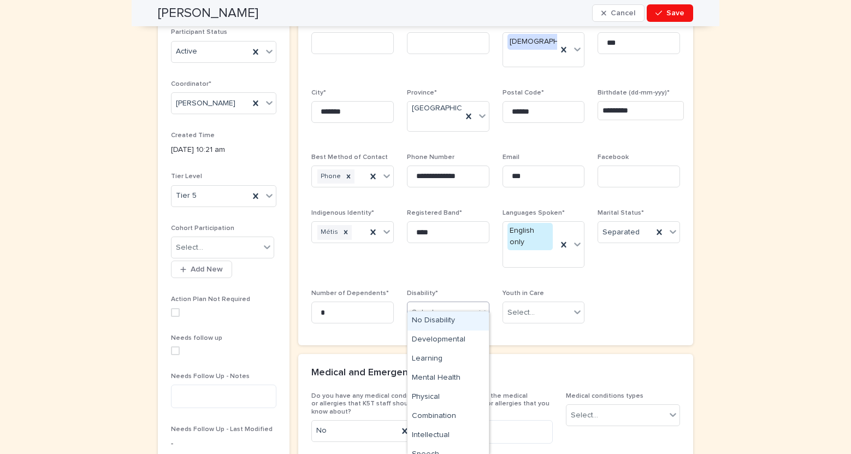
click at [478, 305] on div at bounding box center [482, 312] width 13 height 20
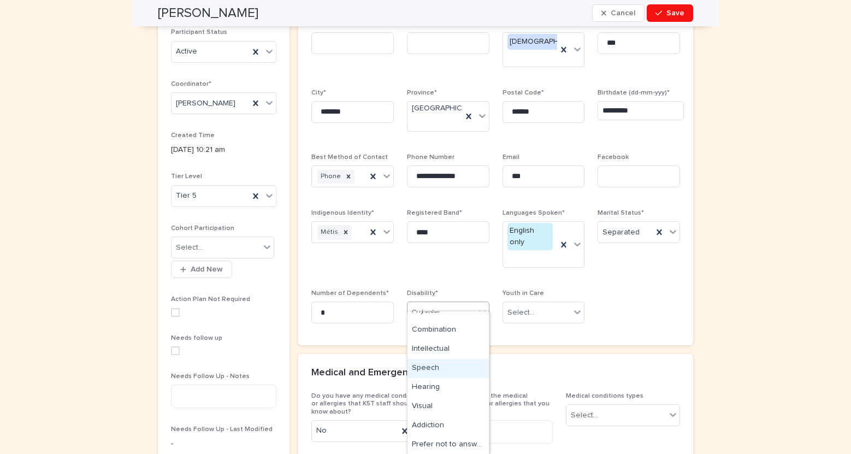
click at [650, 296] on div "**********" at bounding box center [495, 176] width 369 height 312
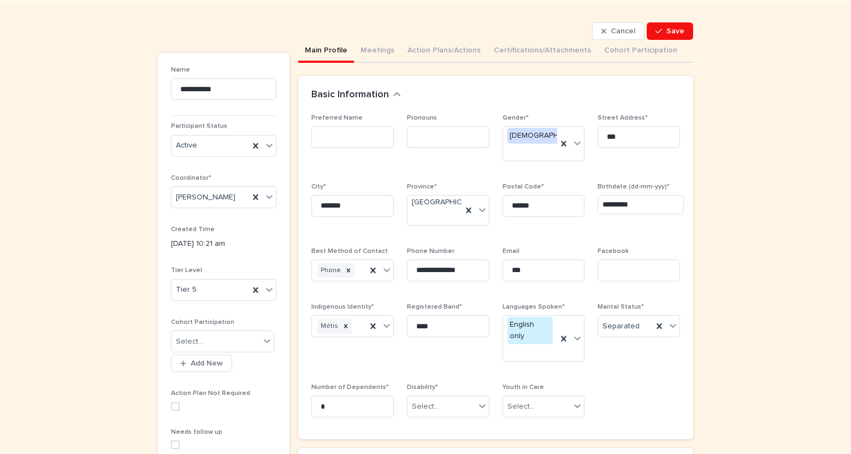
scroll to position [42, 0]
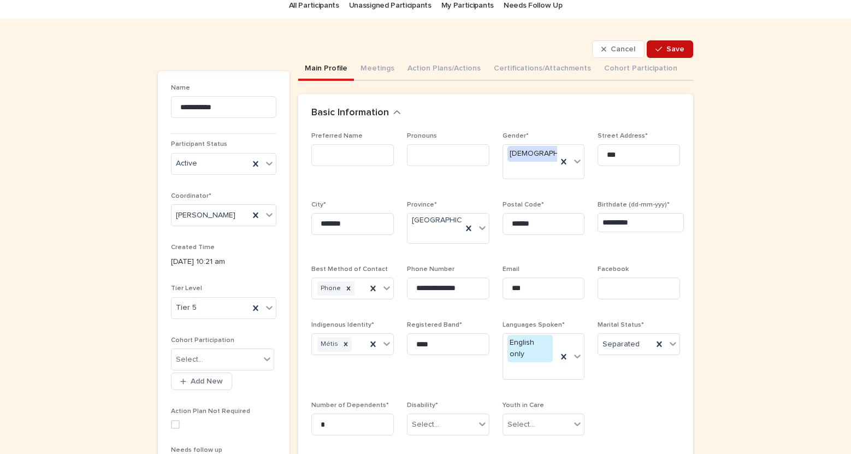
click at [670, 54] on button "Save" at bounding box center [669, 48] width 46 height 17
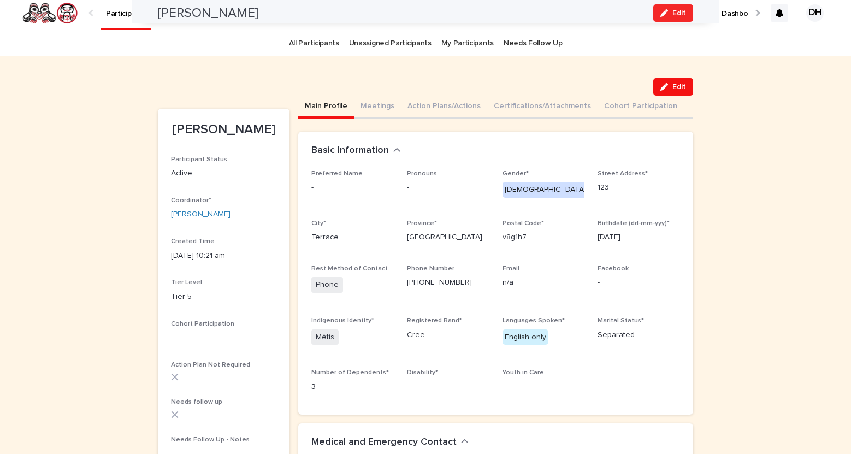
scroll to position [0, 0]
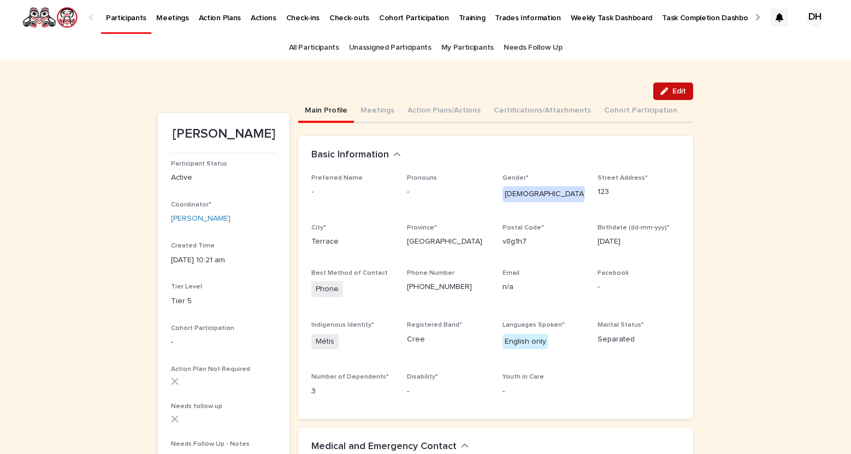
click at [666, 93] on icon "button" at bounding box center [664, 91] width 8 height 8
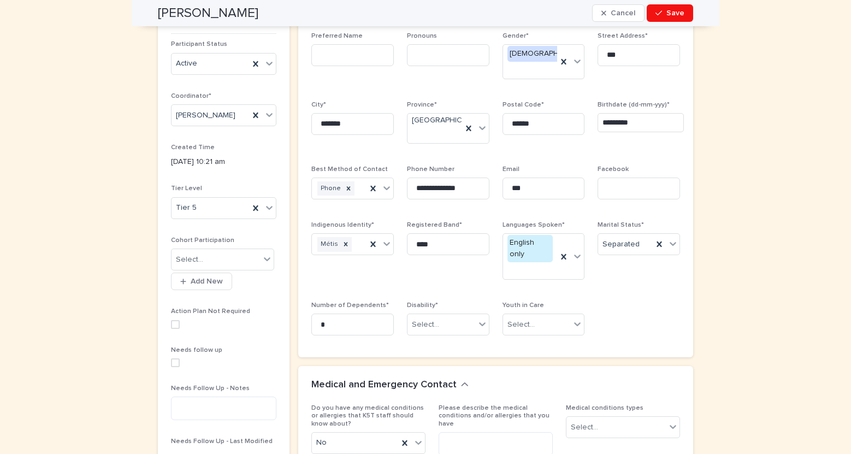
scroll to position [139, 0]
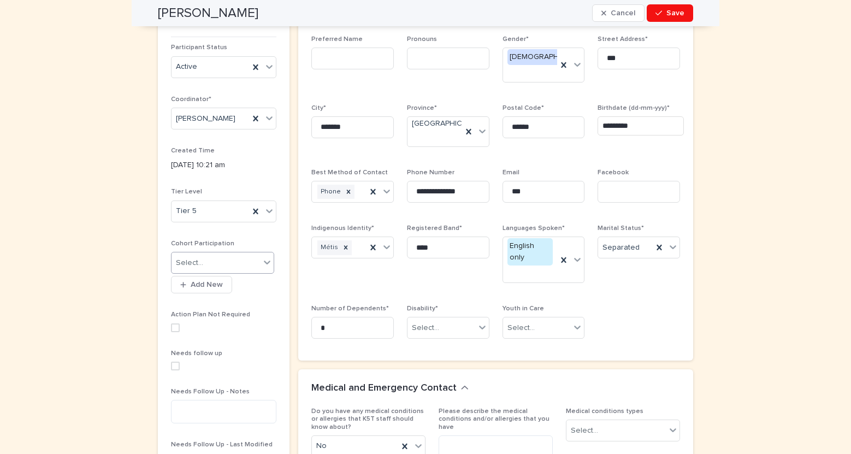
click at [268, 265] on icon at bounding box center [267, 262] width 11 height 11
click at [275, 236] on div "Participant Status Active Coordinator* David Hansen Created Time 22/8/2025 10:2…" at bounding box center [223, 368] width 105 height 648
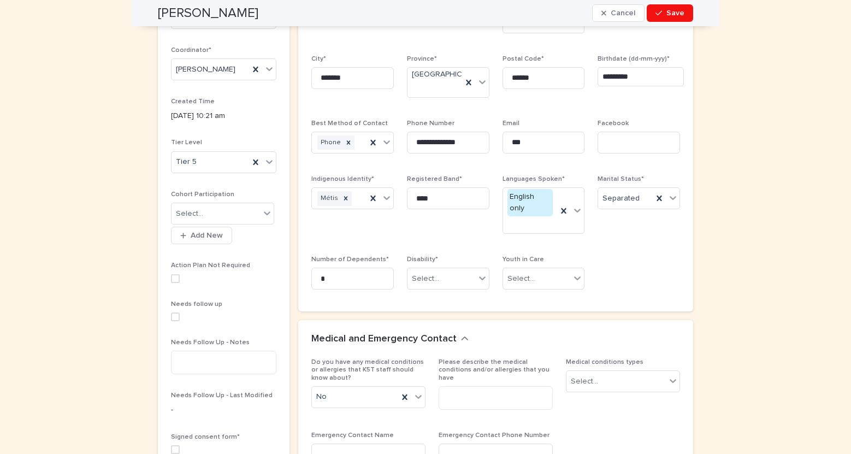
scroll to position [198, 0]
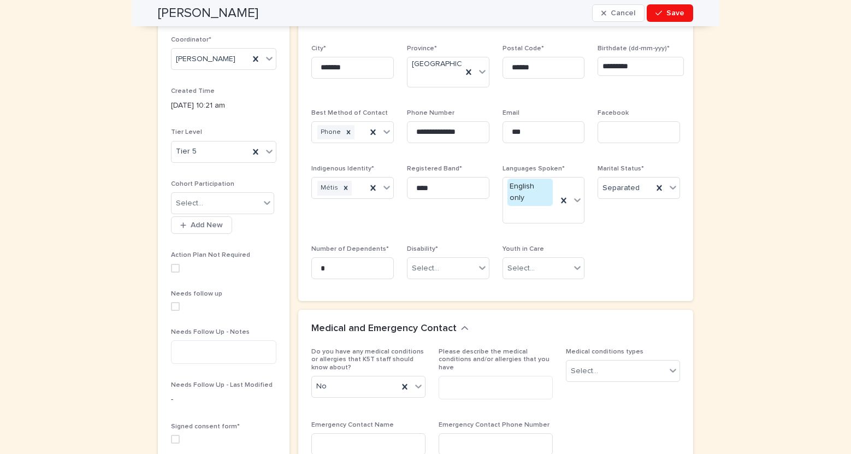
click at [176, 306] on span at bounding box center [175, 306] width 9 height 9
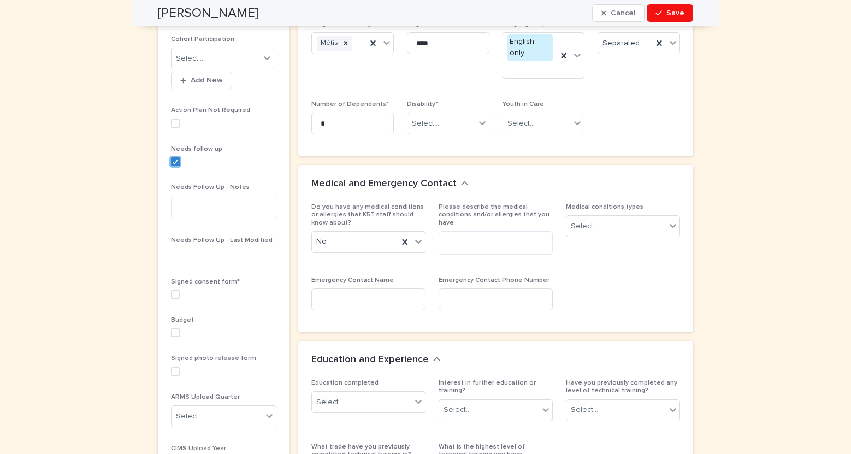
scroll to position [349, 0]
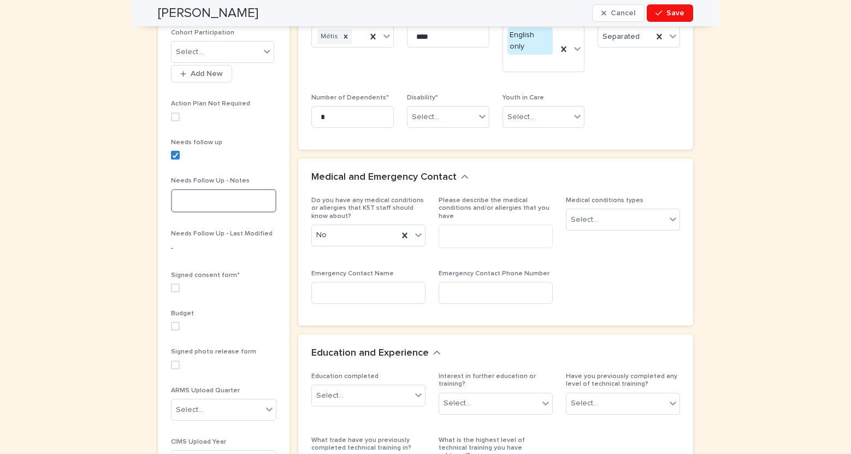
click at [199, 210] on textarea at bounding box center [223, 200] width 105 height 23
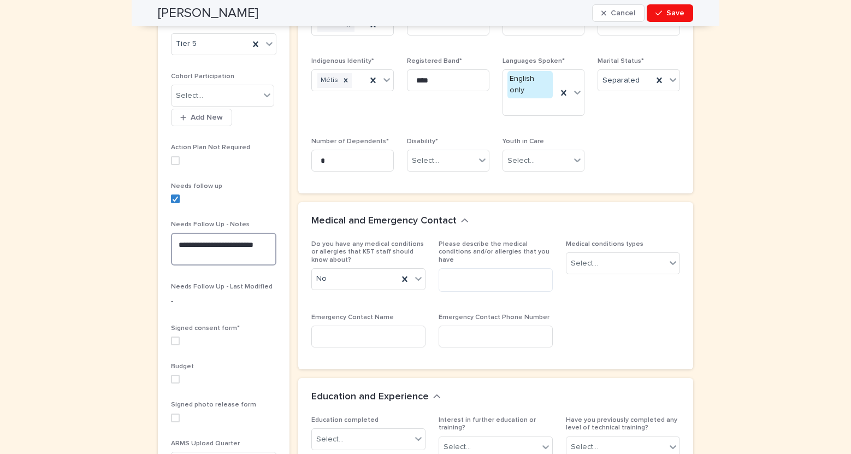
scroll to position [302, 0]
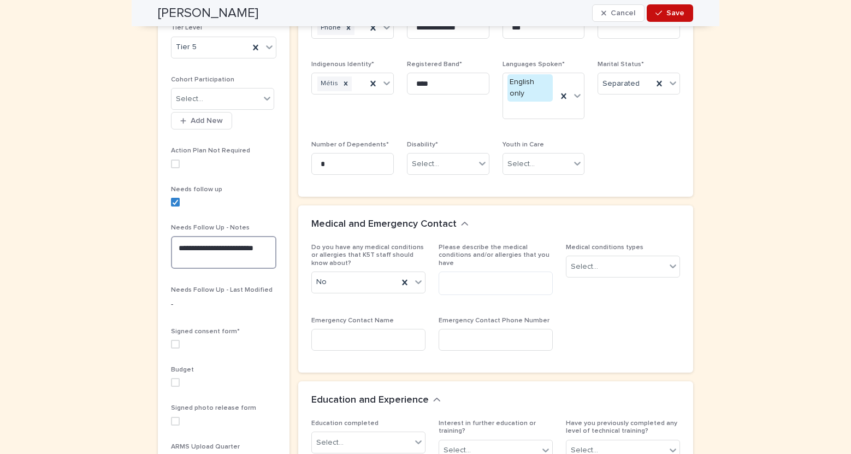
type textarea "**********"
click at [678, 7] on button "Save" at bounding box center [669, 12] width 46 height 17
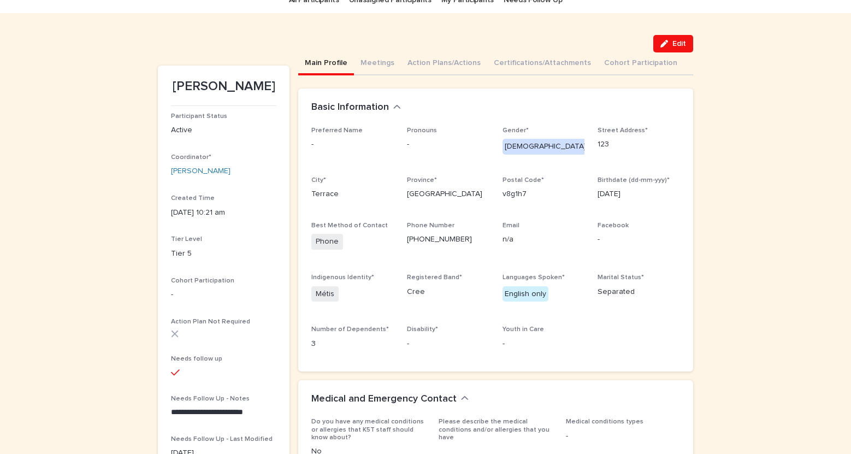
scroll to position [49, 0]
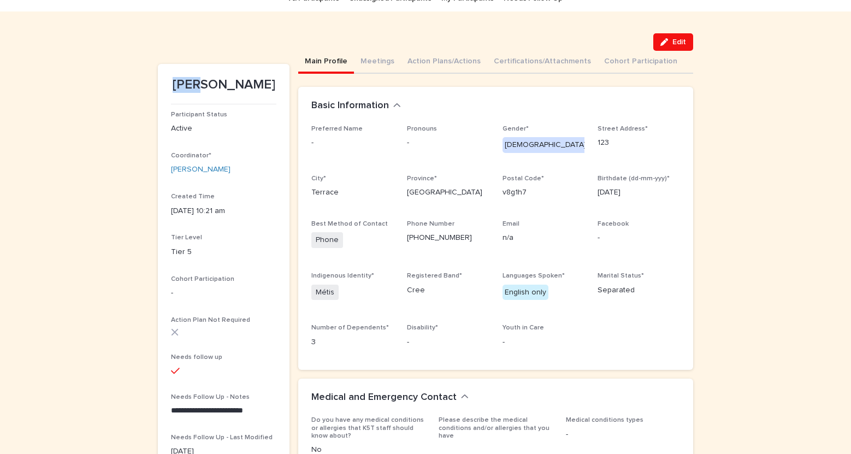
drag, startPoint x: 213, startPoint y: 86, endPoint x: 185, endPoint y: 86, distance: 28.4
click at [184, 86] on p "Kirs Ophus" at bounding box center [223, 85] width 105 height 16
click at [333, 162] on div "Preferred Name - Pronouns - Gender* Male Street Address* 123 City* Terrace Prov…" at bounding box center [495, 241] width 369 height 232
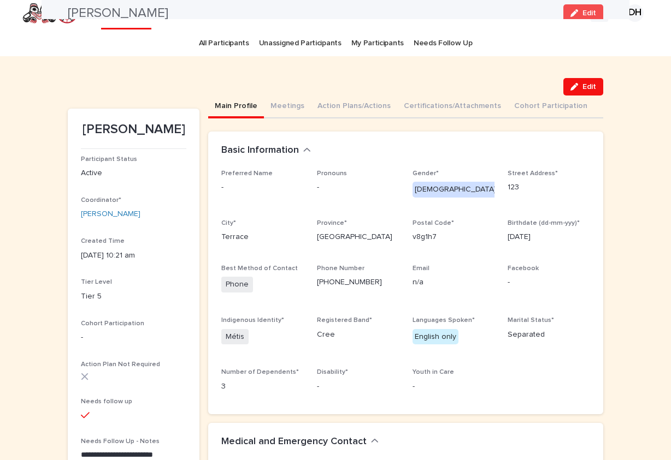
scroll to position [0, 0]
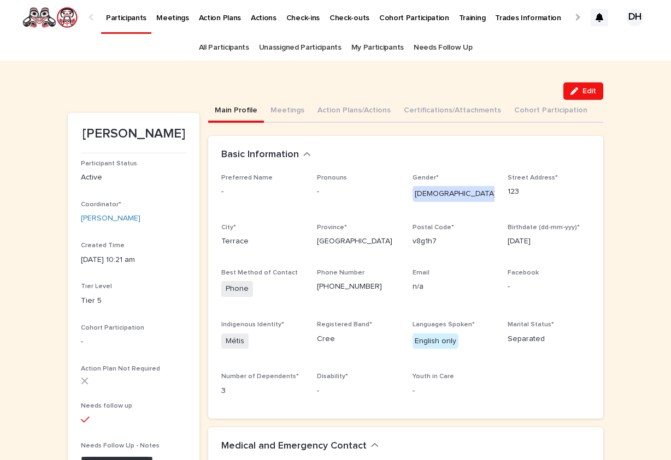
click at [241, 110] on button "Main Profile" at bounding box center [236, 111] width 56 height 23
click at [96, 20] on div at bounding box center [92, 17] width 17 height 34
click at [93, 17] on div at bounding box center [91, 17] width 7 height 7
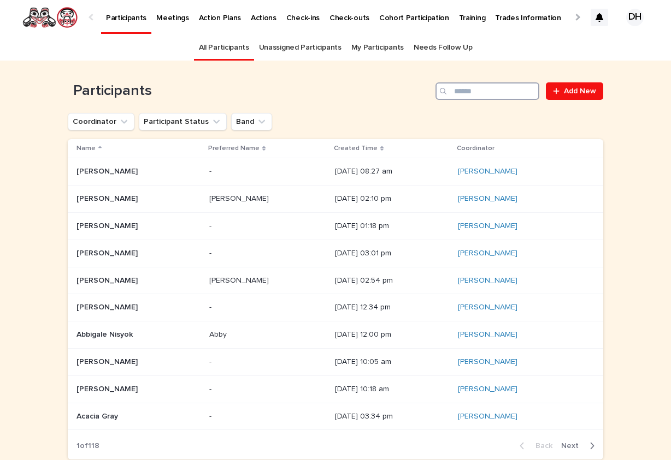
click at [488, 94] on input "Search" at bounding box center [487, 90] width 104 height 17
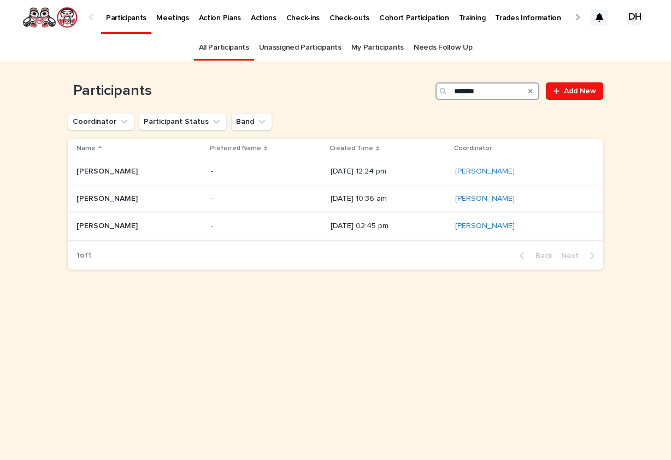
type input "*******"
click at [121, 228] on p "[PERSON_NAME]" at bounding box center [107, 224] width 63 height 11
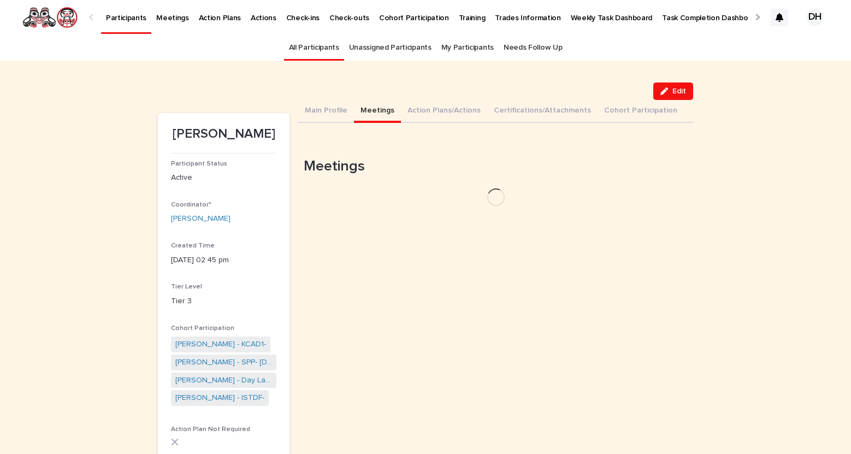
click at [373, 108] on button "Meetings" at bounding box center [377, 111] width 47 height 23
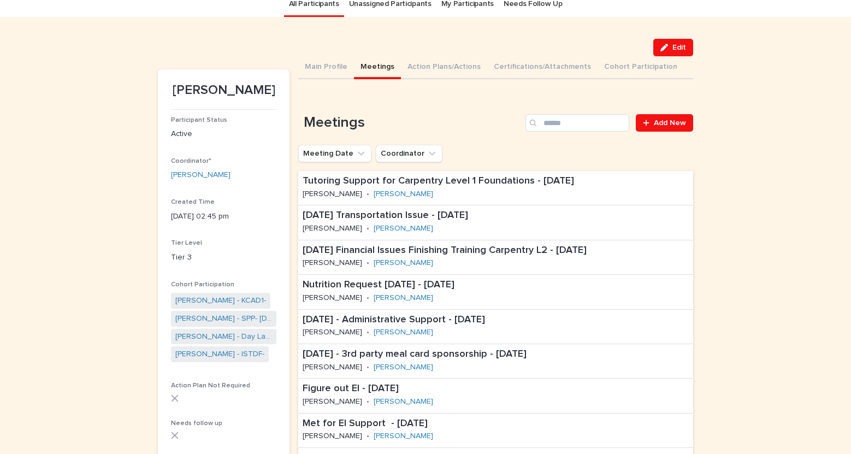
scroll to position [43, 0]
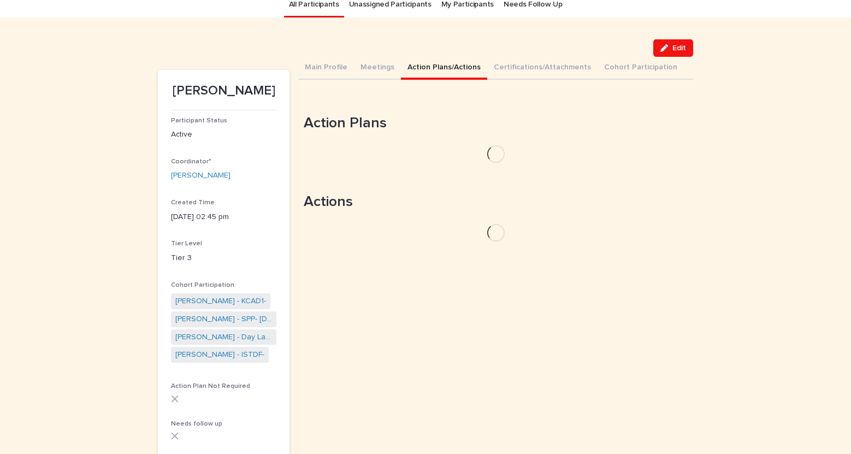
click at [408, 68] on button "Action Plans/Actions" at bounding box center [444, 68] width 86 height 23
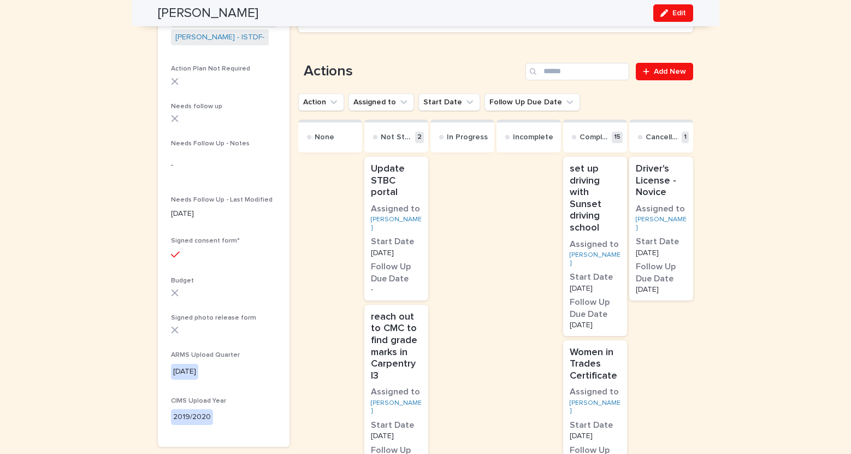
scroll to position [377, 0]
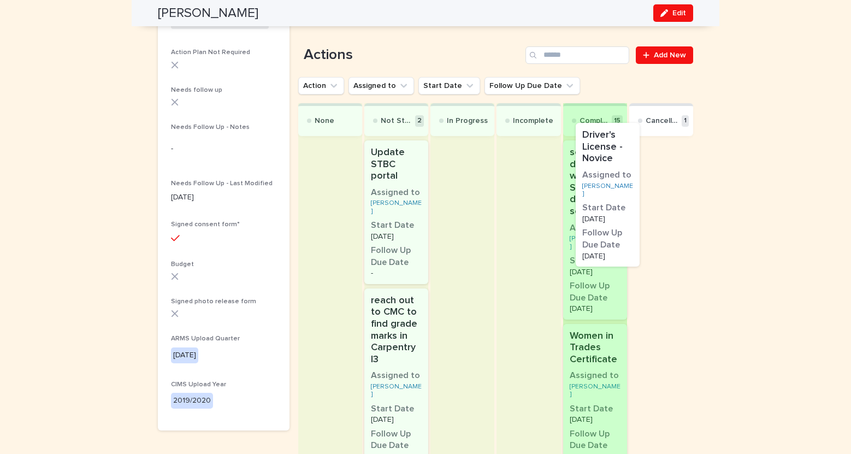
drag, startPoint x: 658, startPoint y: 245, endPoint x: 592, endPoint y: 238, distance: 65.9
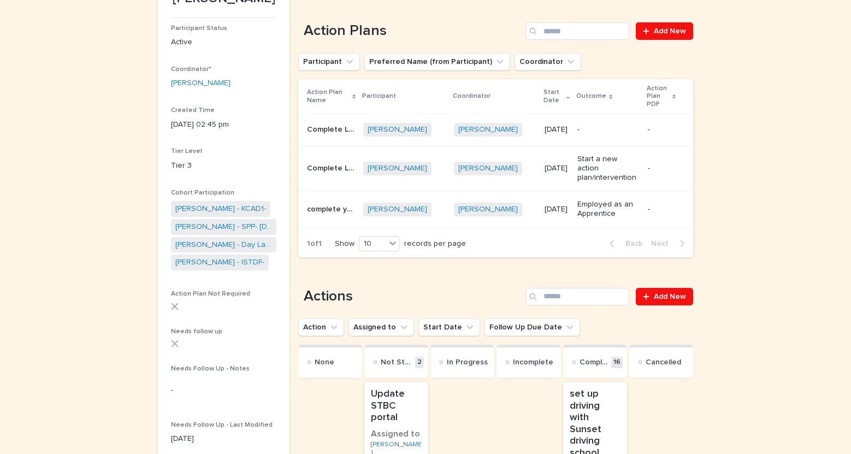
scroll to position [139, 0]
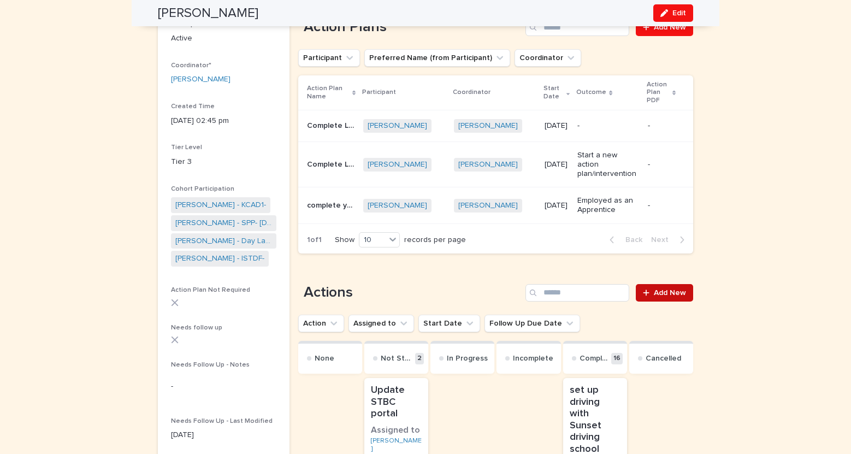
click at [662, 289] on span "Add New" at bounding box center [670, 293] width 32 height 8
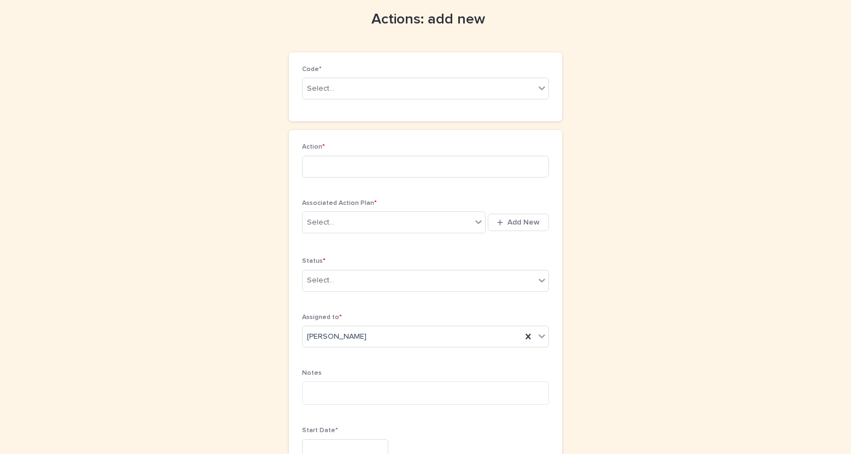
scroll to position [40, 0]
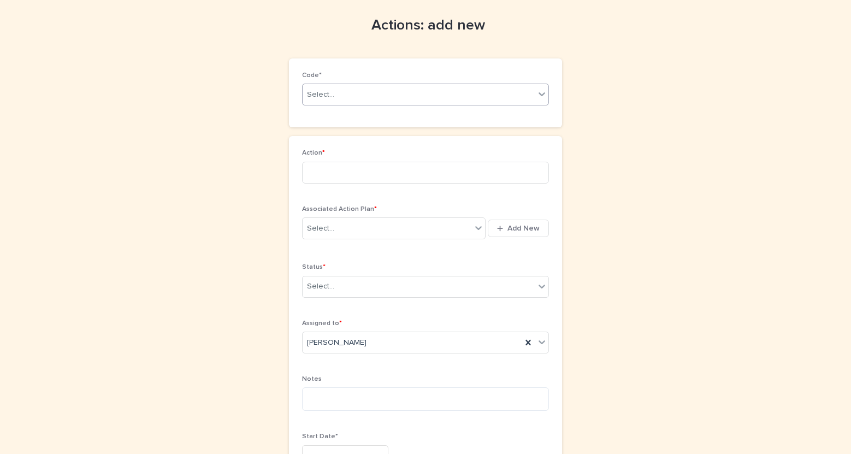
click at [439, 97] on div "Select..." at bounding box center [418, 95] width 232 height 18
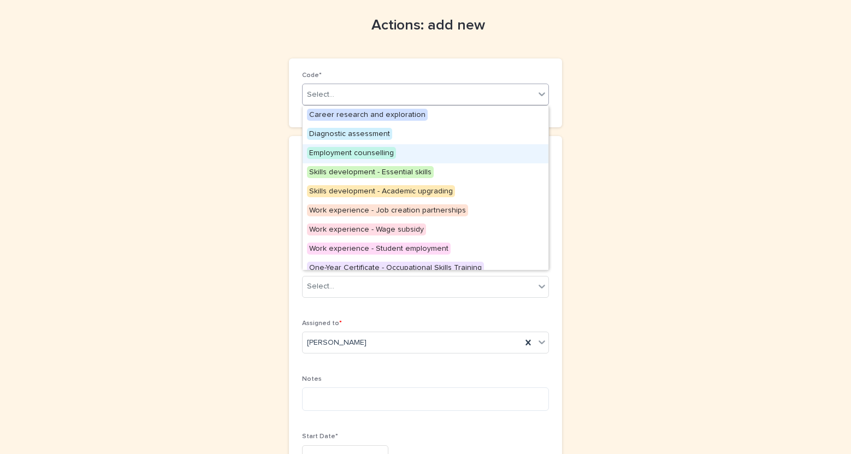
click at [442, 150] on div "Employment counselling" at bounding box center [425, 153] width 246 height 19
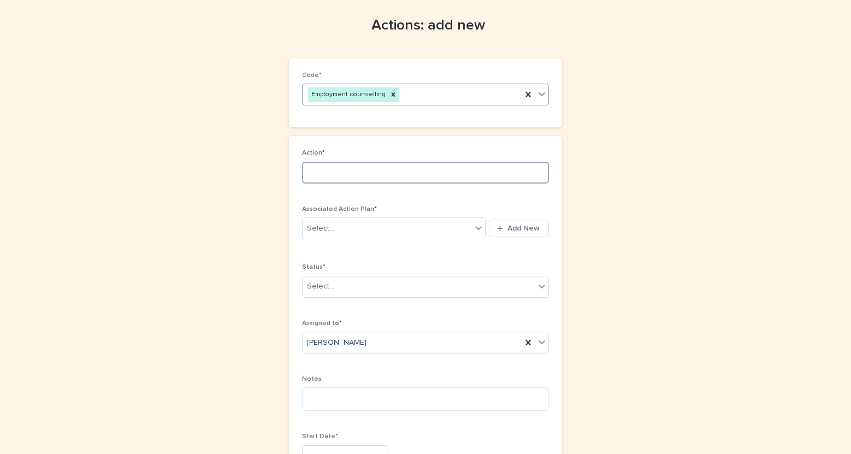
click at [412, 172] on input at bounding box center [425, 173] width 247 height 22
type input "**********"
click at [363, 226] on div "Select..." at bounding box center [386, 228] width 169 height 18
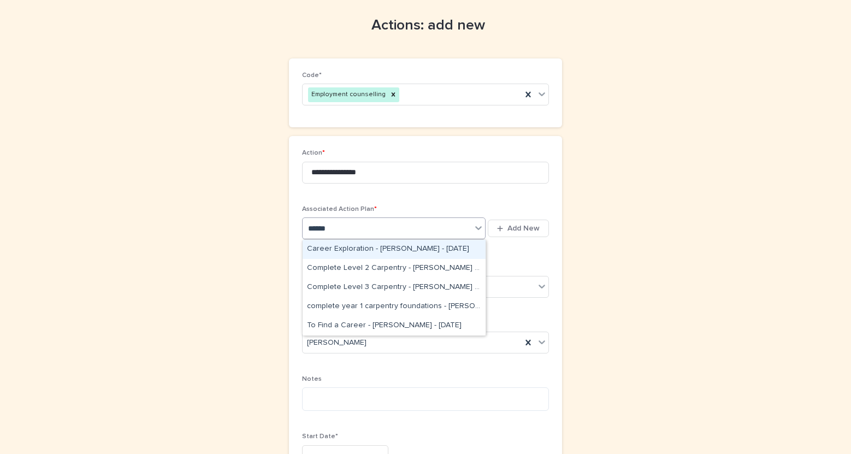
type input "*******"
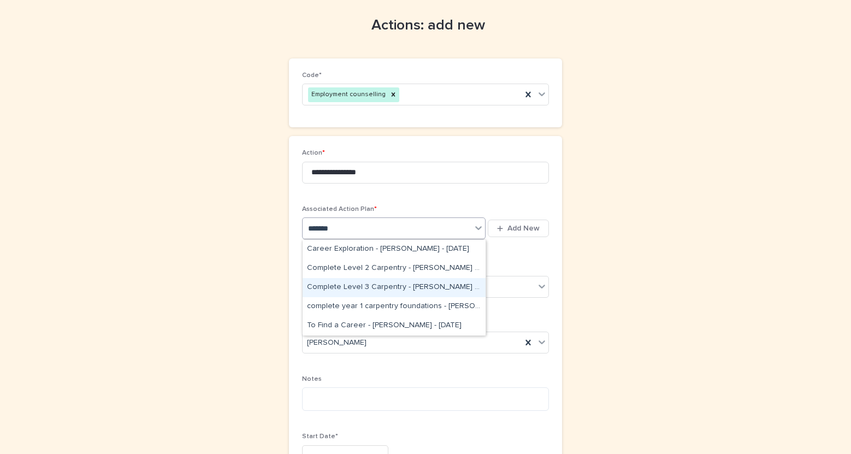
click at [448, 289] on div "Complete Level 3 Carpentry - [PERSON_NAME] - [DATE]" at bounding box center [393, 287] width 183 height 19
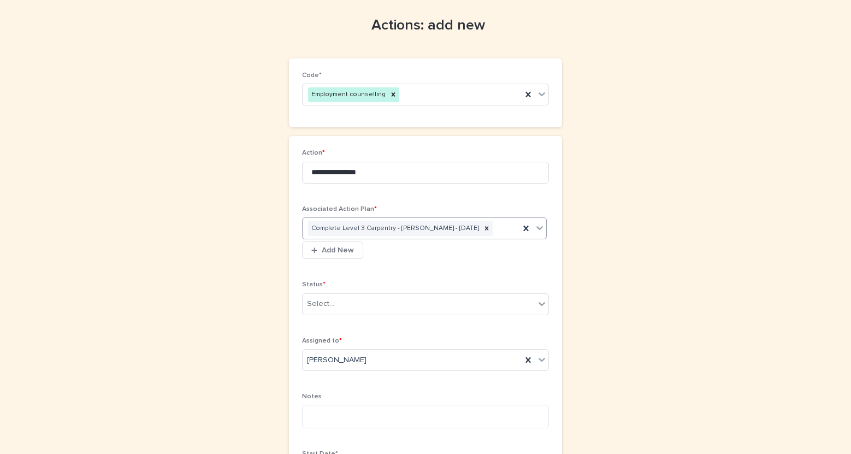
scroll to position [0, 0]
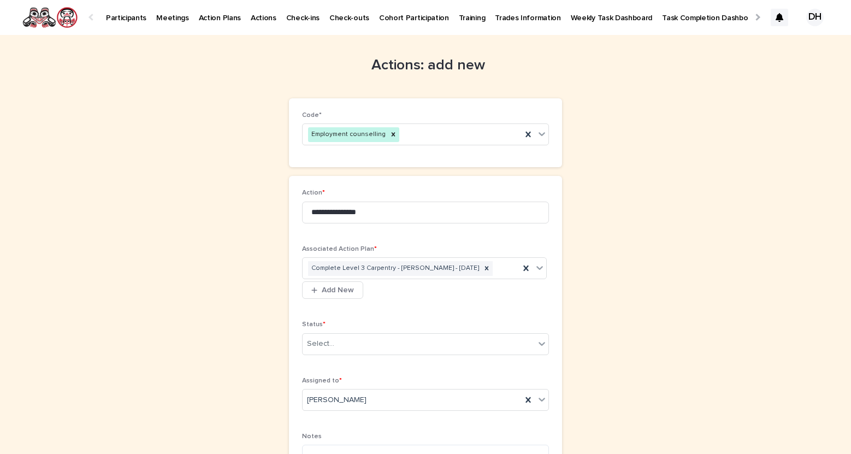
click at [211, 20] on p "Action Plans" at bounding box center [220, 11] width 42 height 23
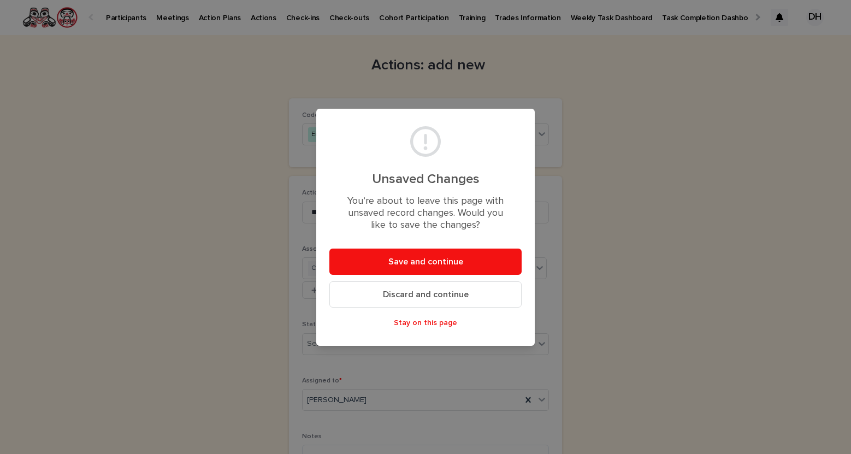
click at [439, 295] on span "Discard and continue" at bounding box center [426, 294] width 86 height 9
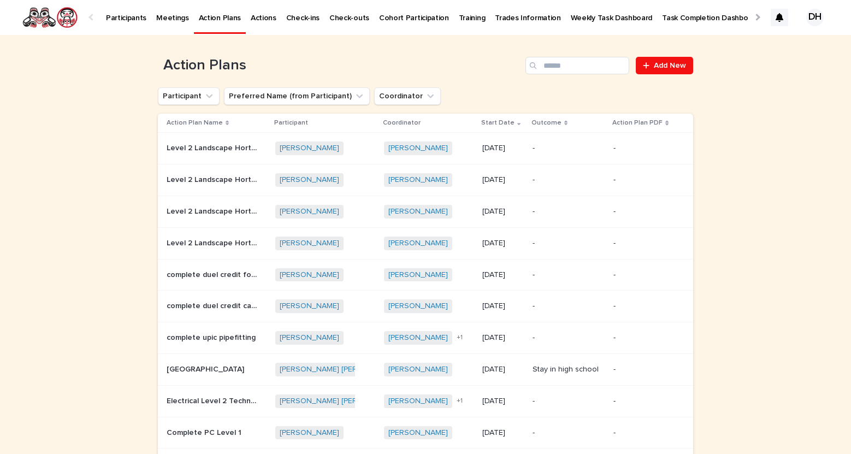
click at [130, 15] on p "Participants" at bounding box center [126, 11] width 40 height 23
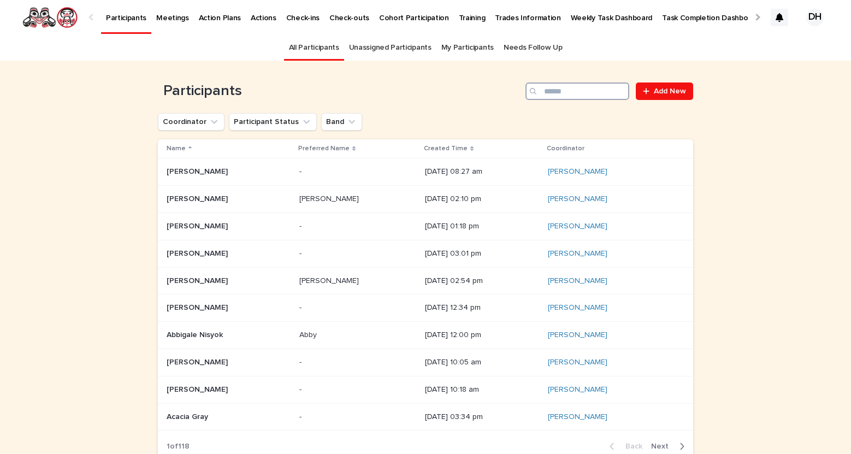
click at [568, 88] on input "Search" at bounding box center [577, 90] width 104 height 17
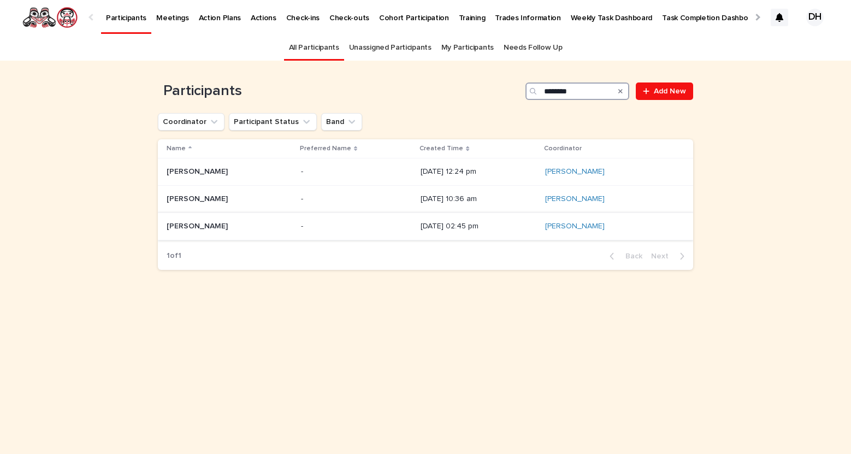
type input "*******"
click at [238, 236] on td "[PERSON_NAME] [PERSON_NAME]" at bounding box center [227, 225] width 139 height 27
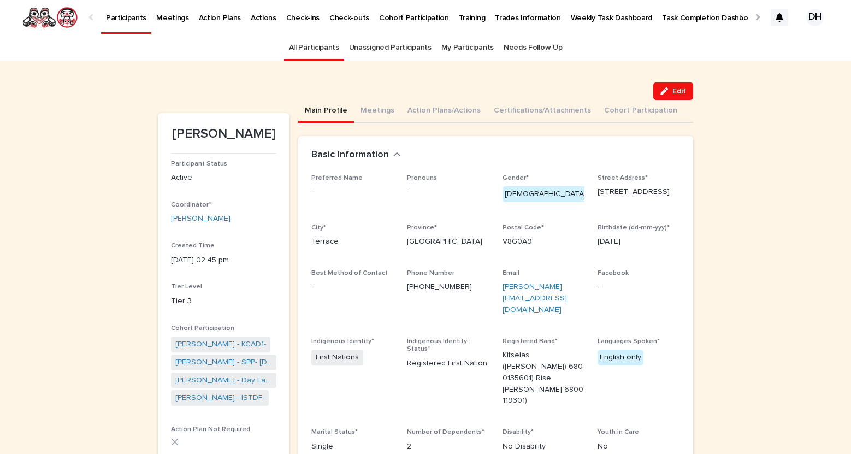
scroll to position [35, 0]
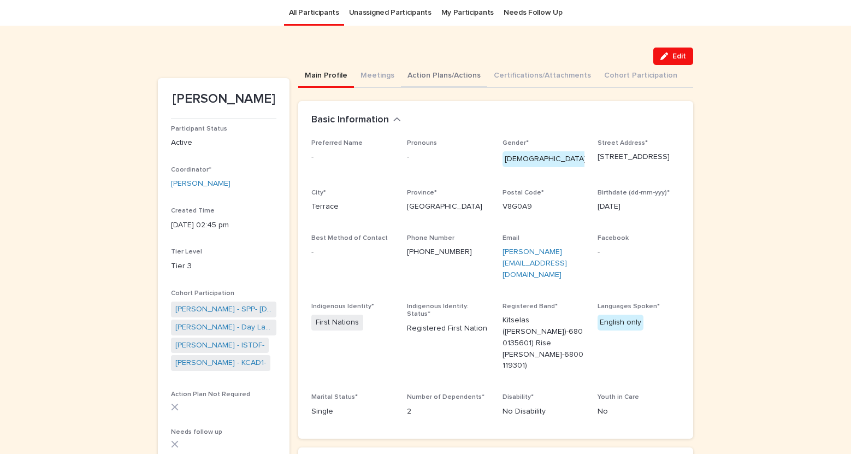
click at [442, 79] on button "Action Plans/Actions" at bounding box center [444, 76] width 86 height 23
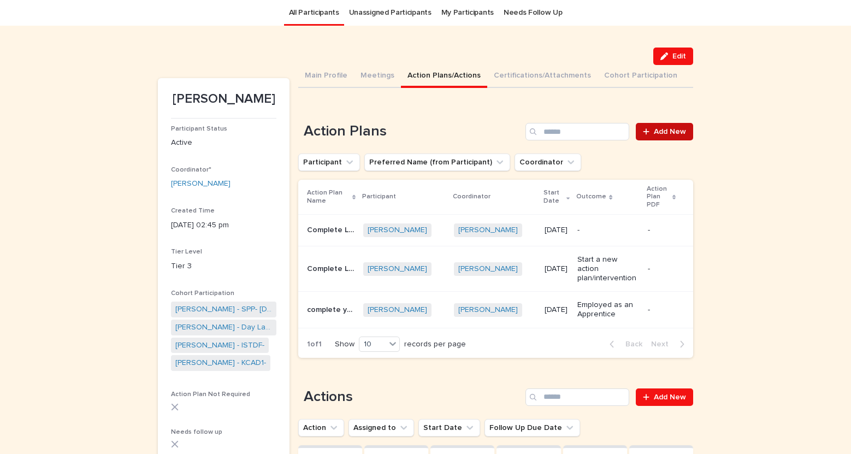
click at [670, 133] on span "Add New" at bounding box center [670, 132] width 32 height 8
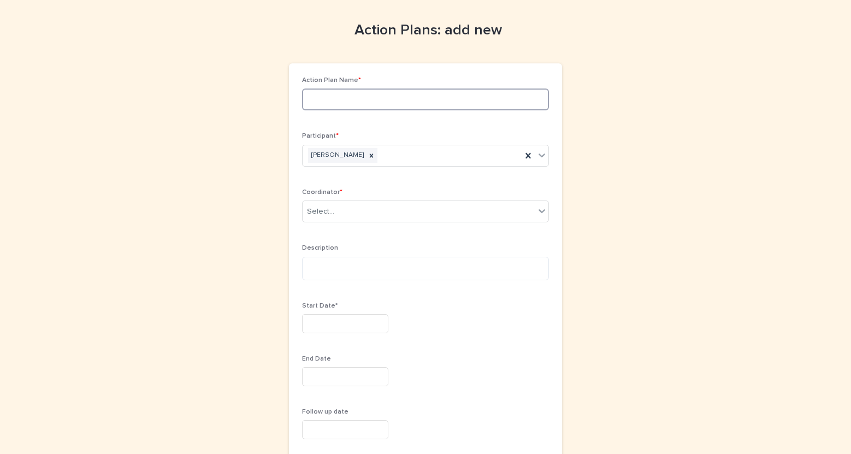
click at [385, 101] on input at bounding box center [425, 99] width 247 height 22
type input "**********"
click at [396, 213] on div "Select..." at bounding box center [418, 212] width 232 height 18
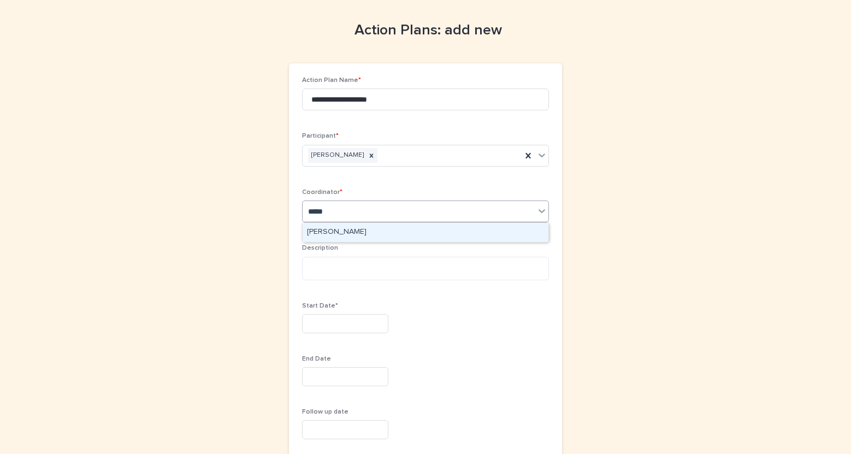
type input "******"
click at [342, 233] on div "[PERSON_NAME]" at bounding box center [425, 232] width 246 height 19
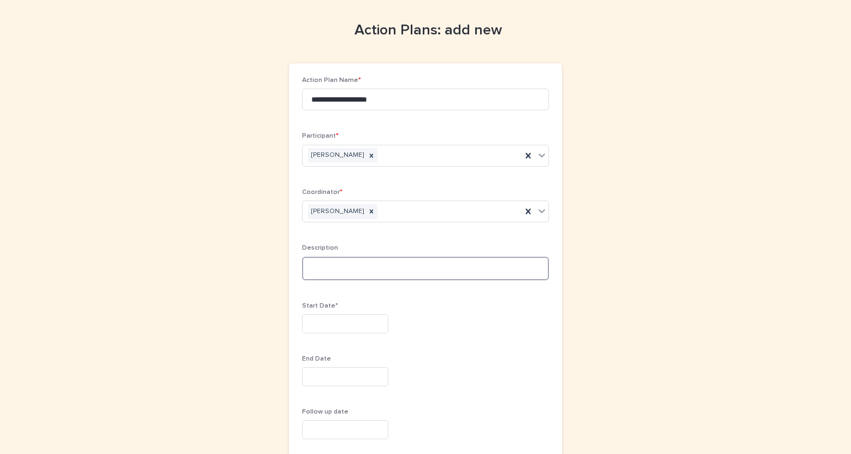
click at [348, 272] on textarea at bounding box center [425, 268] width 247 height 23
type textarea "**********"
click at [364, 316] on input "text" at bounding box center [345, 323] width 86 height 19
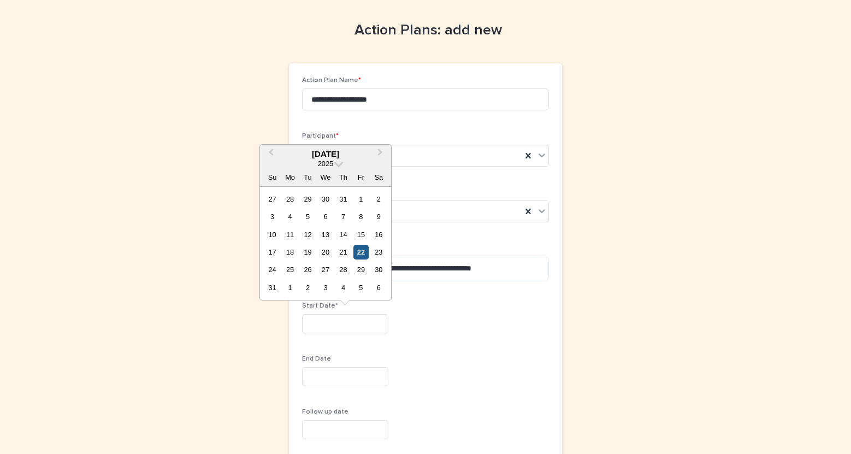
click at [362, 256] on div "22" at bounding box center [360, 252] width 15 height 15
type input "*********"
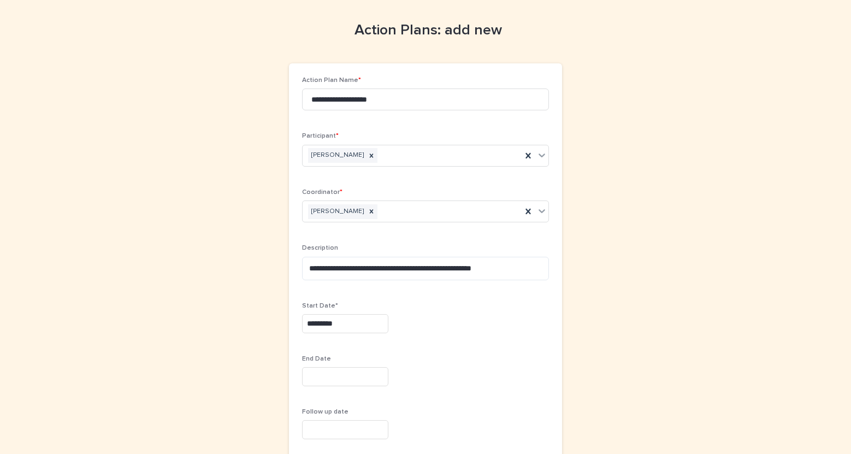
click at [359, 378] on input "text" at bounding box center [345, 376] width 86 height 19
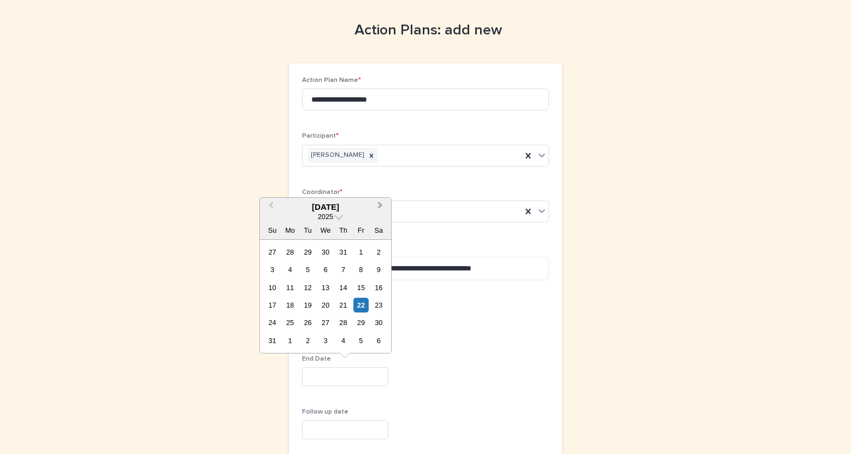
click at [382, 207] on button "Next Month" at bounding box center [380, 207] width 17 height 17
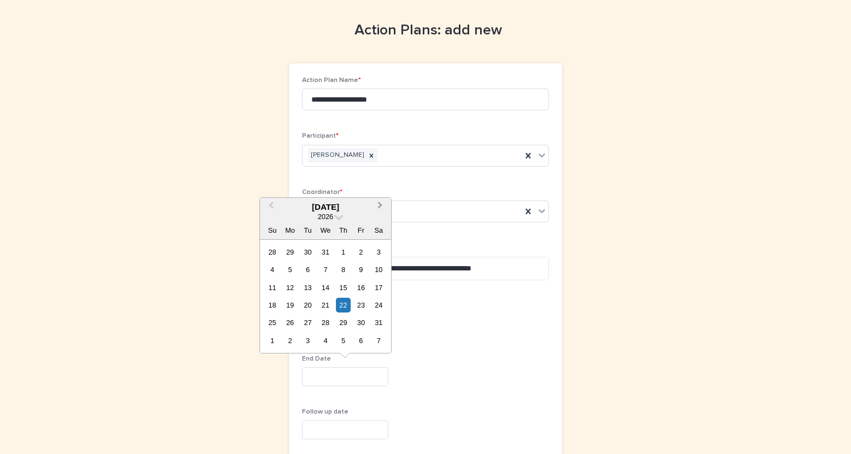
click at [382, 207] on button "Next Month" at bounding box center [380, 207] width 17 height 17
click at [271, 206] on span "Previous Month" at bounding box center [271, 206] width 0 height 15
click at [271, 203] on span "Previous Month" at bounding box center [271, 206] width 0 height 15
click at [360, 290] on div "19" at bounding box center [360, 287] width 15 height 15
type input "**********"
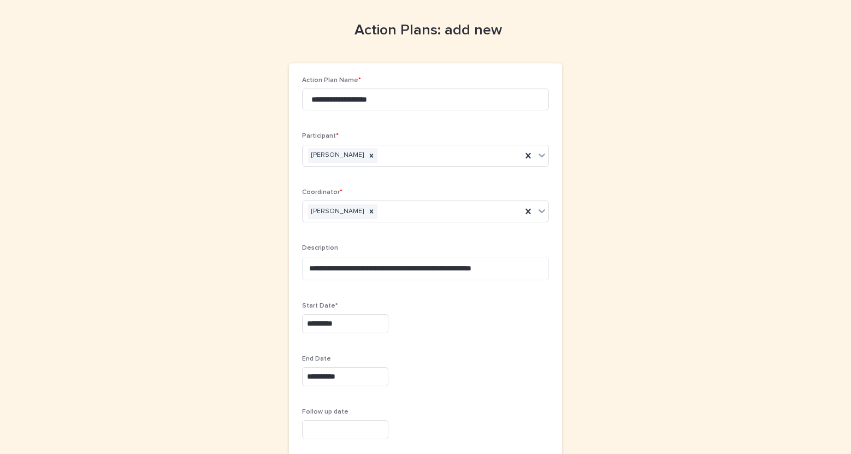
click at [496, 368] on div "**********" at bounding box center [425, 376] width 247 height 19
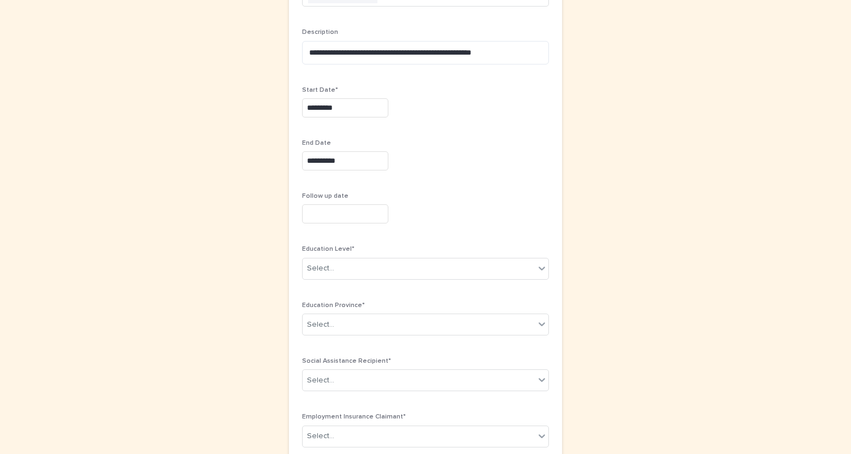
scroll to position [252, 0]
click at [543, 271] on icon at bounding box center [541, 267] width 11 height 11
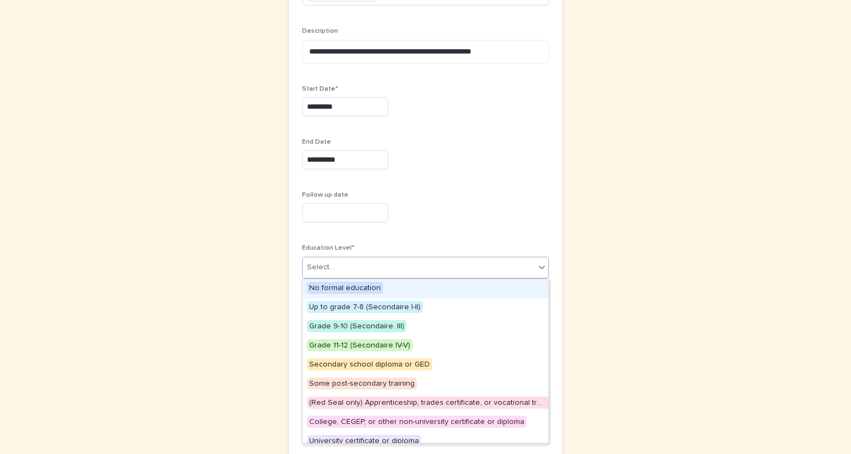
click at [501, 228] on div "Follow up date" at bounding box center [425, 211] width 247 height 40
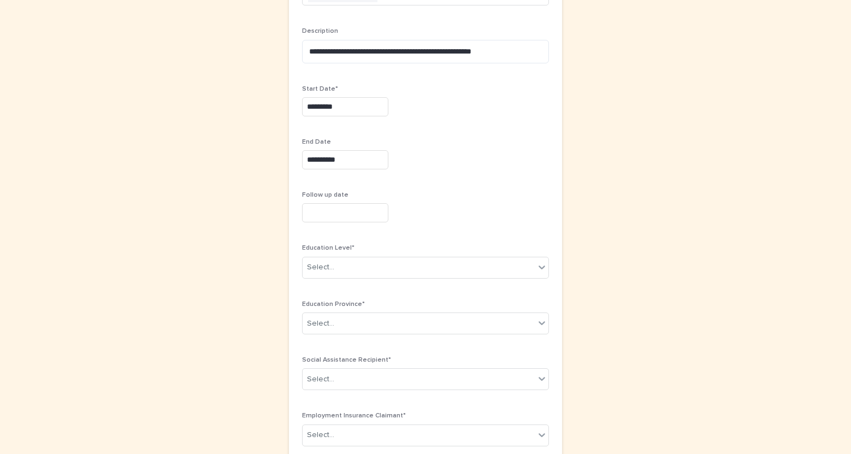
click at [363, 216] on input "text" at bounding box center [345, 212] width 86 height 19
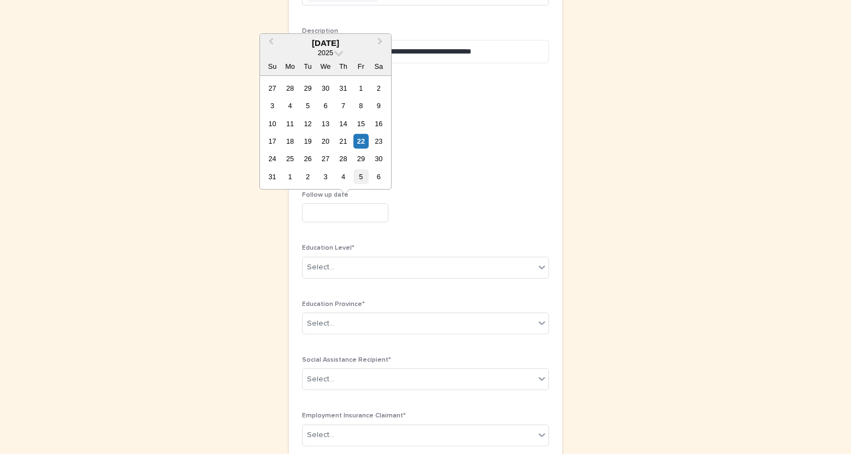
click at [357, 176] on div "5" at bounding box center [360, 176] width 15 height 15
type input "********"
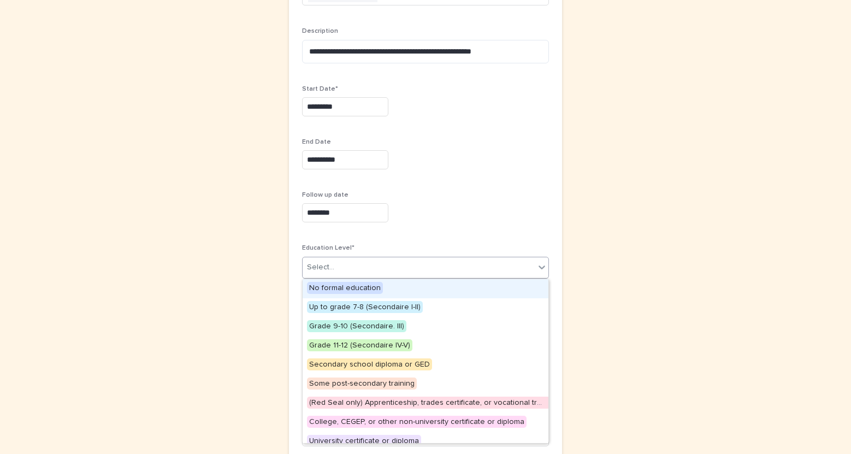
click at [378, 270] on div "Select..." at bounding box center [418, 267] width 232 height 18
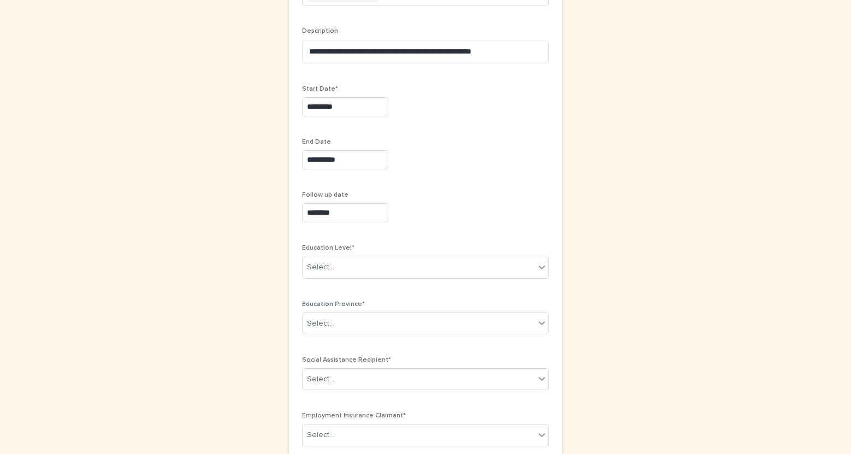
click at [469, 162] on div "**********" at bounding box center [425, 159] width 247 height 19
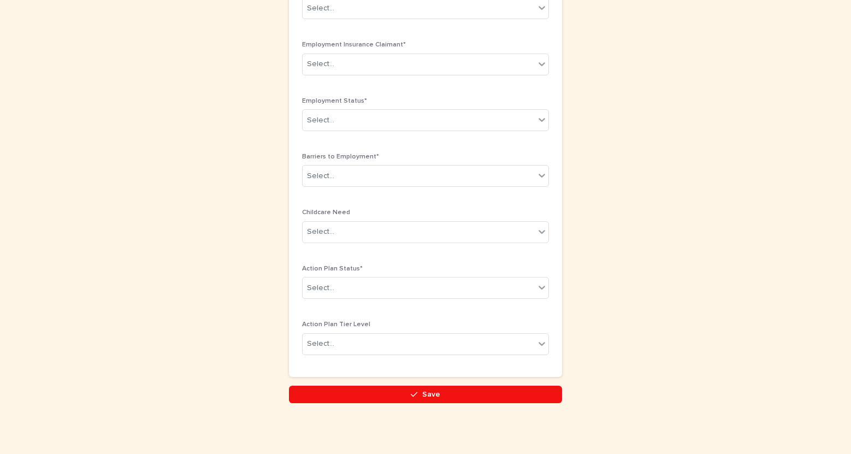
scroll to position [626, 0]
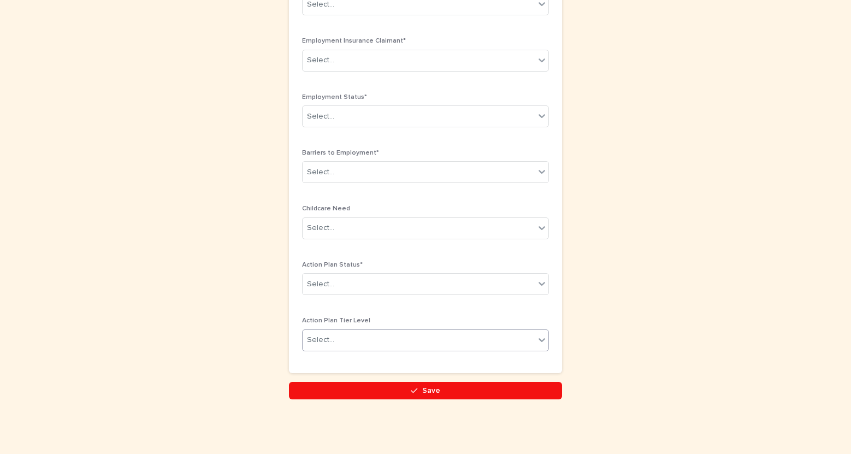
click at [433, 337] on div "Select..." at bounding box center [418, 340] width 232 height 18
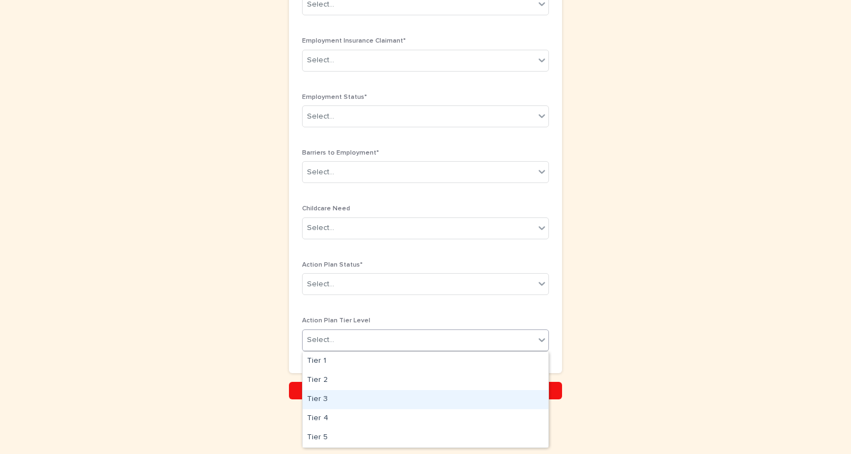
drag, startPoint x: 426, startPoint y: 367, endPoint x: 420, endPoint y: 396, distance: 30.0
click at [420, 396] on div "Tier 3" at bounding box center [425, 399] width 246 height 19
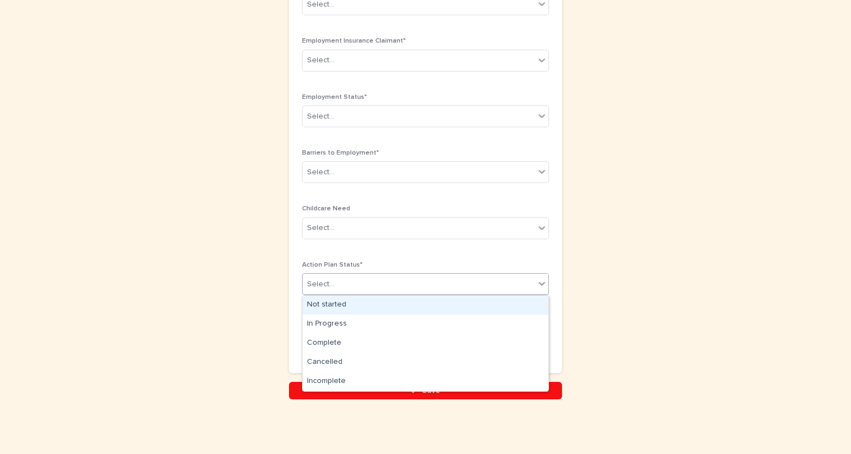
click at [437, 284] on div "Select..." at bounding box center [418, 284] width 232 height 18
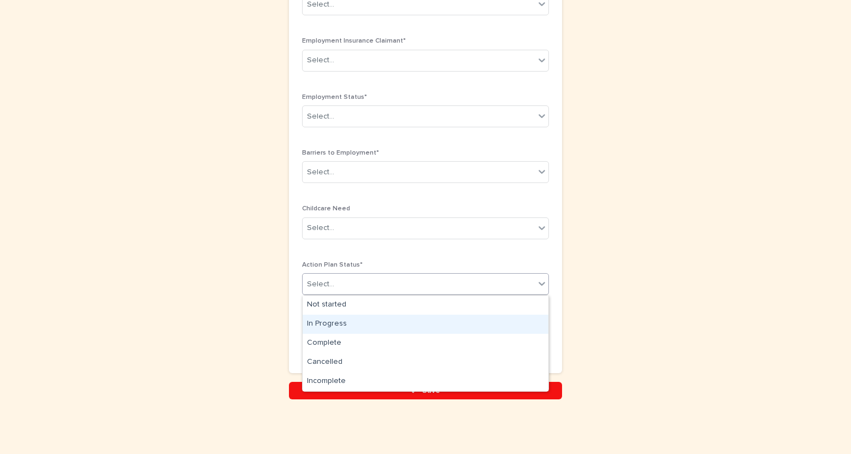
click at [431, 323] on div "In Progress" at bounding box center [425, 324] width 246 height 19
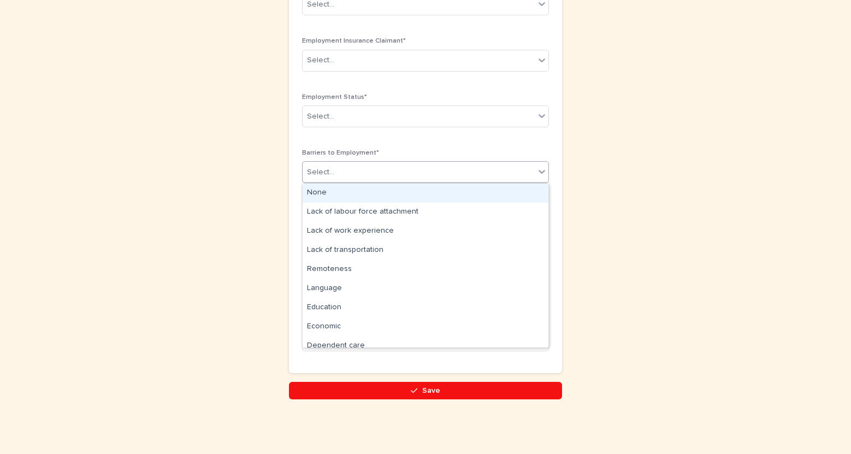
click at [387, 179] on div "Select..." at bounding box center [418, 172] width 232 height 18
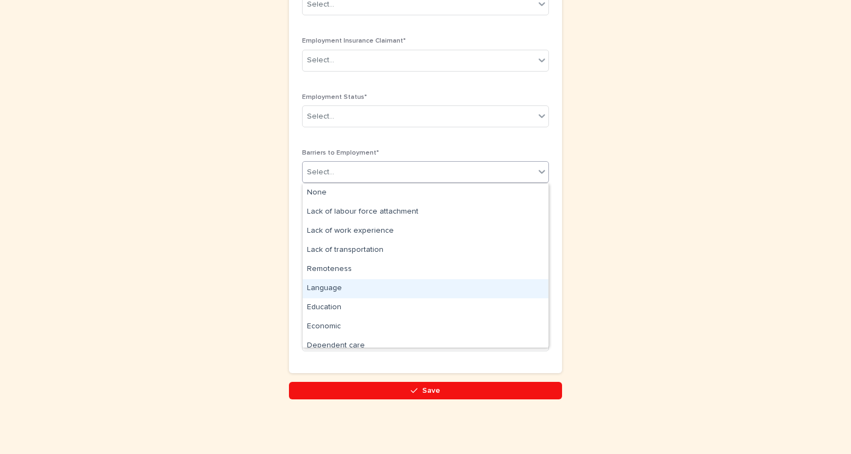
scroll to position [85, 0]
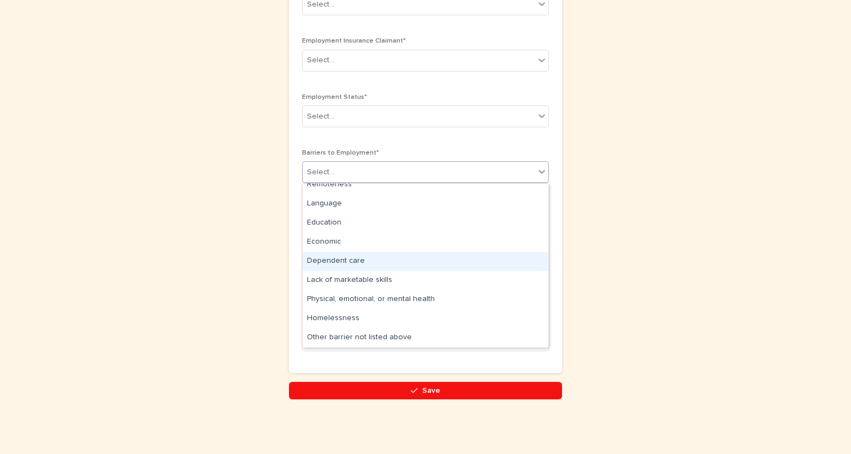
click at [381, 265] on div "Dependent care" at bounding box center [425, 261] width 246 height 19
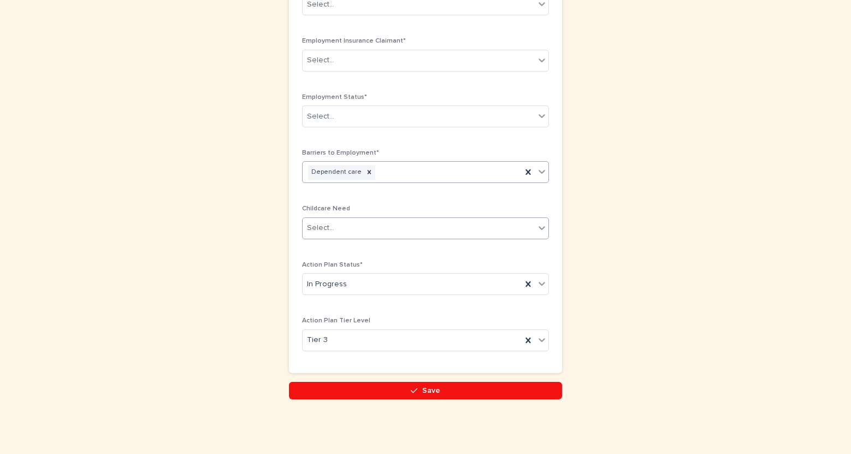
click at [378, 230] on div "Select..." at bounding box center [418, 228] width 232 height 18
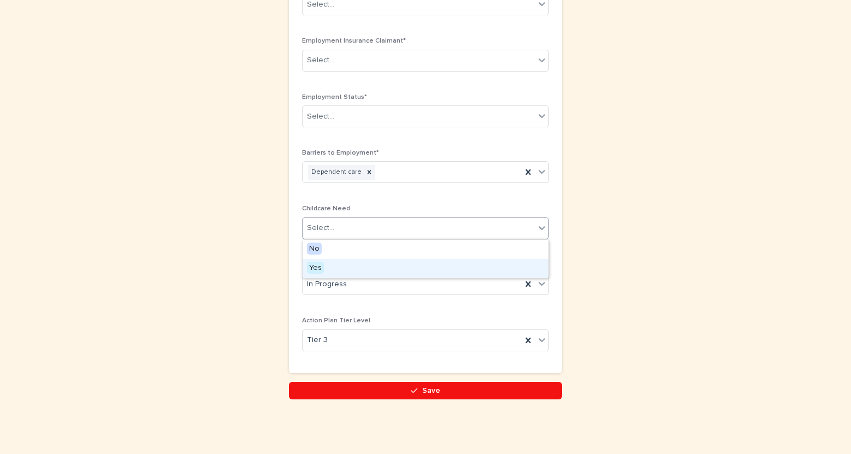
click at [372, 267] on div "Yes" at bounding box center [425, 268] width 246 height 19
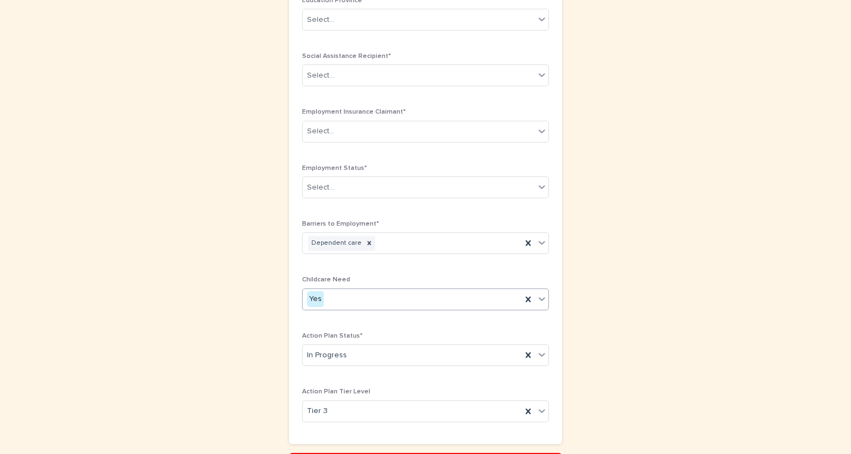
scroll to position [552, 0]
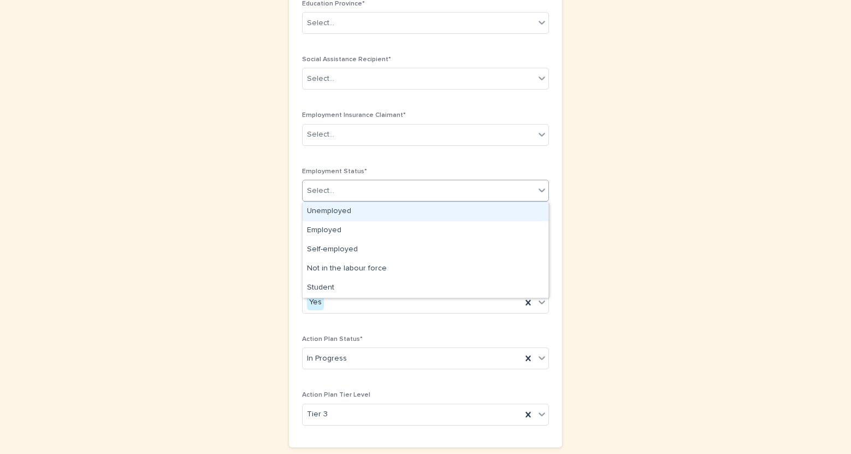
click at [398, 194] on div "Select..." at bounding box center [418, 191] width 232 height 18
click at [394, 216] on div "Unemployed" at bounding box center [425, 211] width 246 height 19
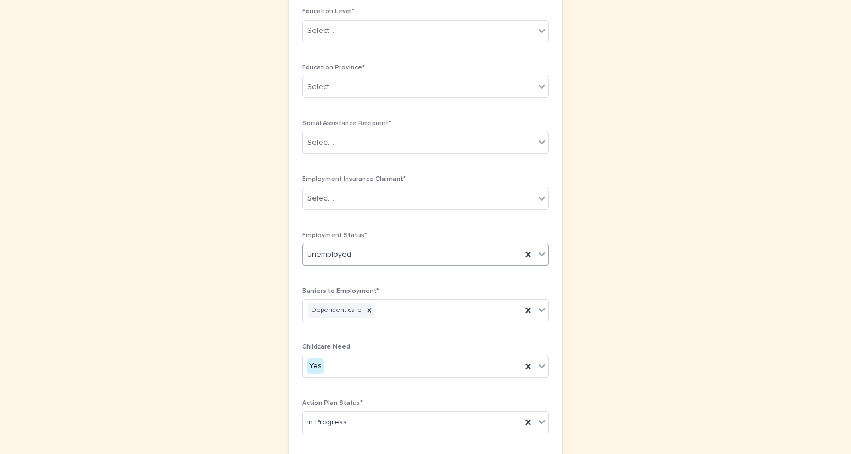
scroll to position [476, 0]
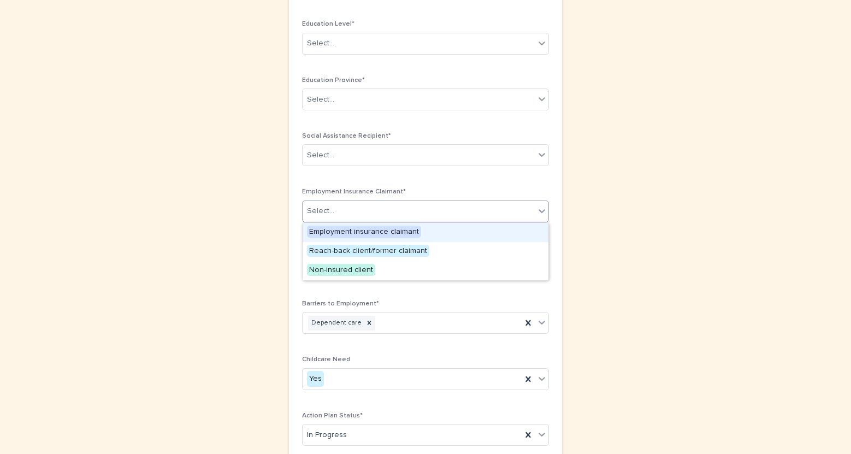
click at [392, 204] on div "Select..." at bounding box center [418, 211] width 232 height 18
click at [391, 251] on span "Reach-back client/former claimant" at bounding box center [368, 251] width 122 height 12
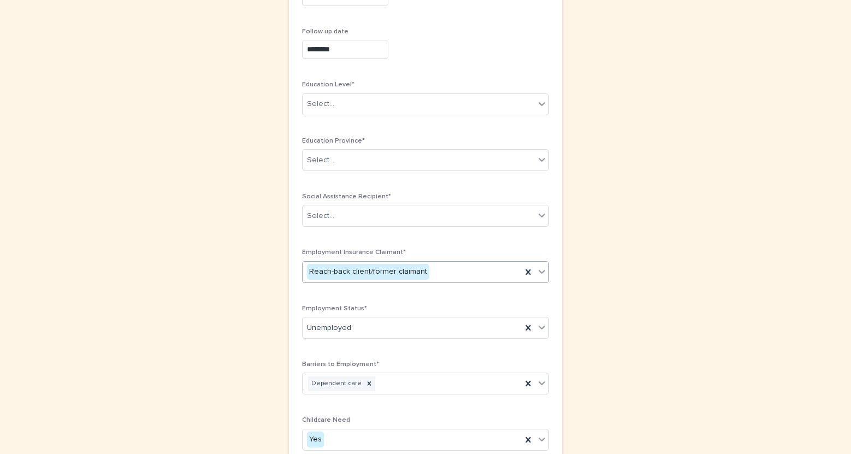
scroll to position [409, 0]
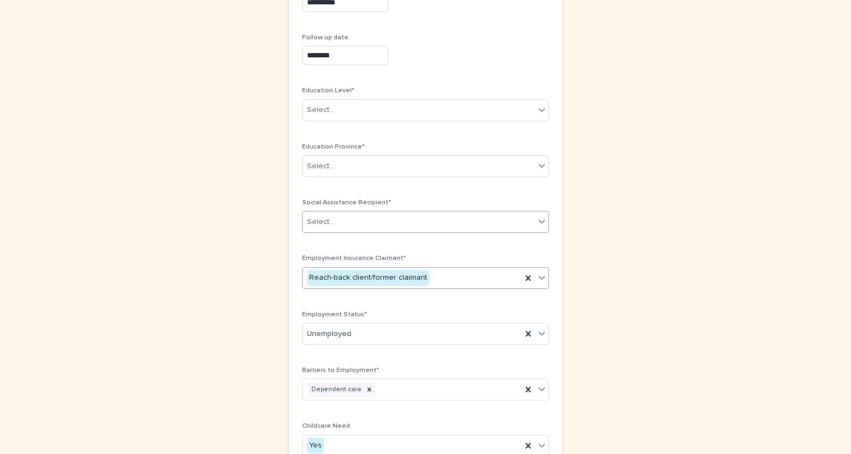
click at [383, 220] on div "Select..." at bounding box center [418, 222] width 232 height 18
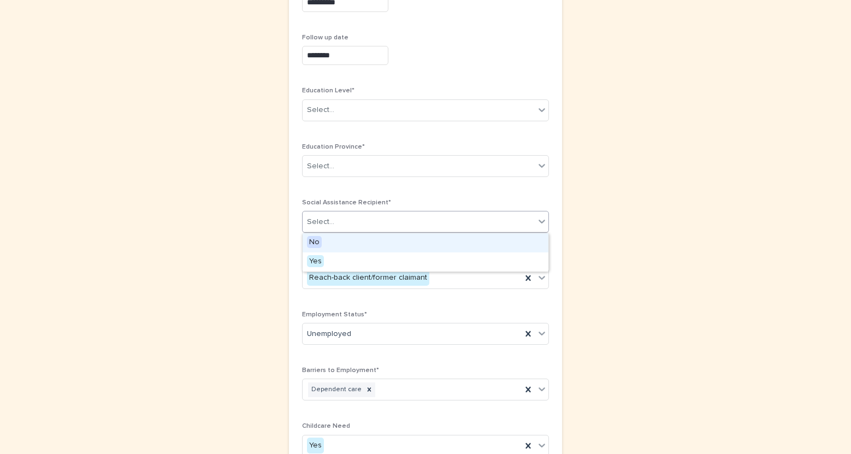
click at [389, 244] on div "No" at bounding box center [425, 242] width 246 height 19
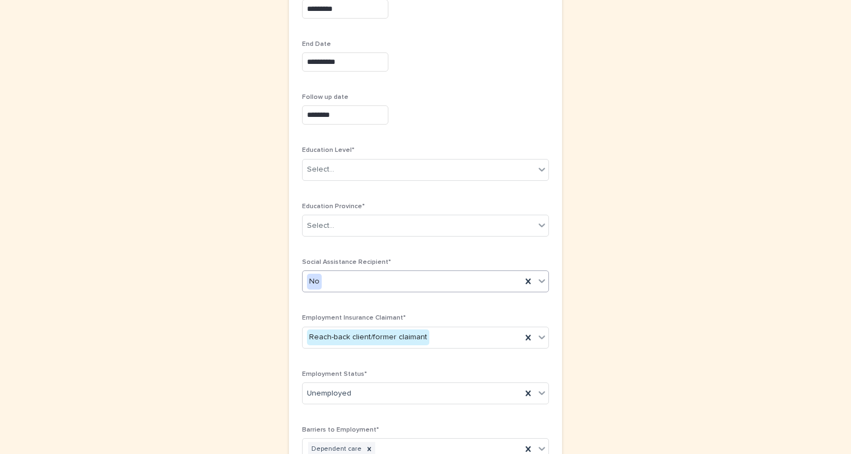
scroll to position [344, 0]
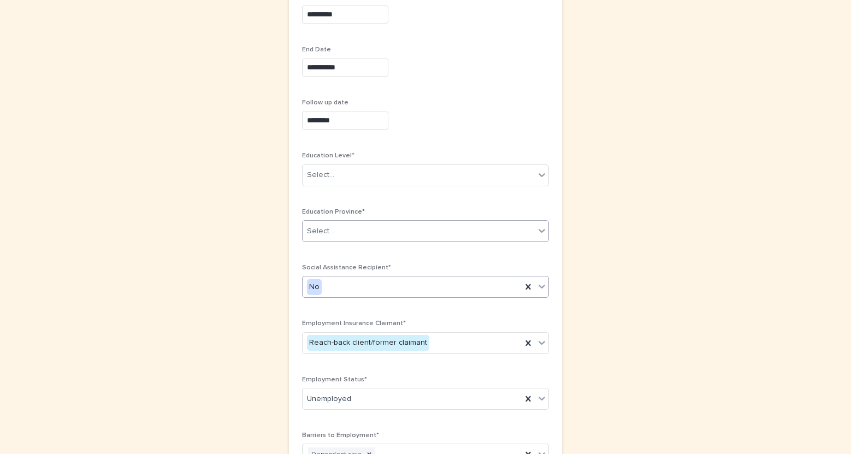
click at [387, 234] on div "Select..." at bounding box center [418, 231] width 232 height 18
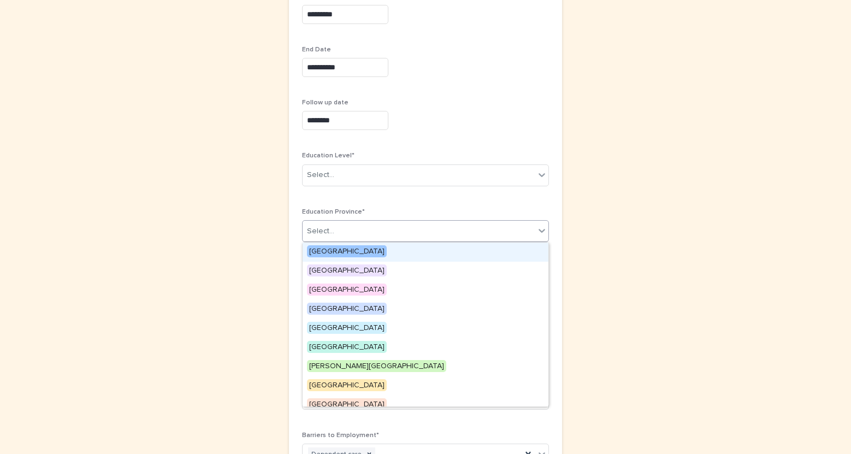
click at [387, 251] on div "[GEOGRAPHIC_DATA]" at bounding box center [425, 251] width 246 height 19
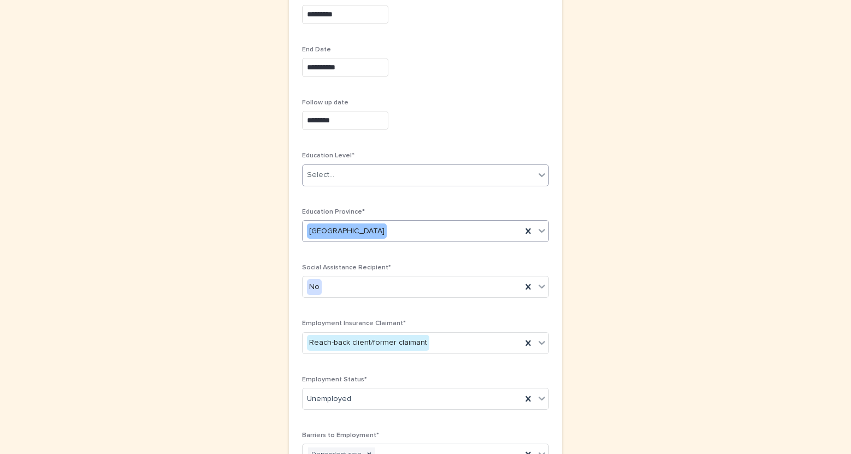
click at [382, 174] on div "Select..." at bounding box center [418, 175] width 232 height 18
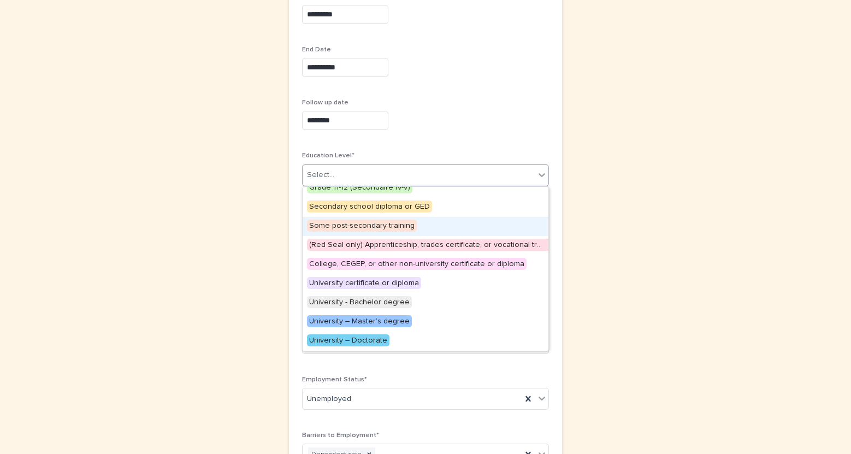
scroll to position [0, 0]
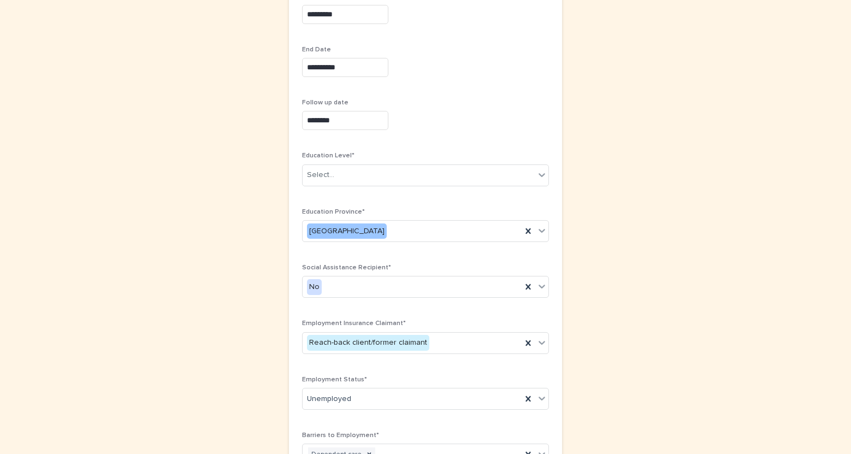
click at [615, 136] on div "**********" at bounding box center [425, 186] width 535 height 990
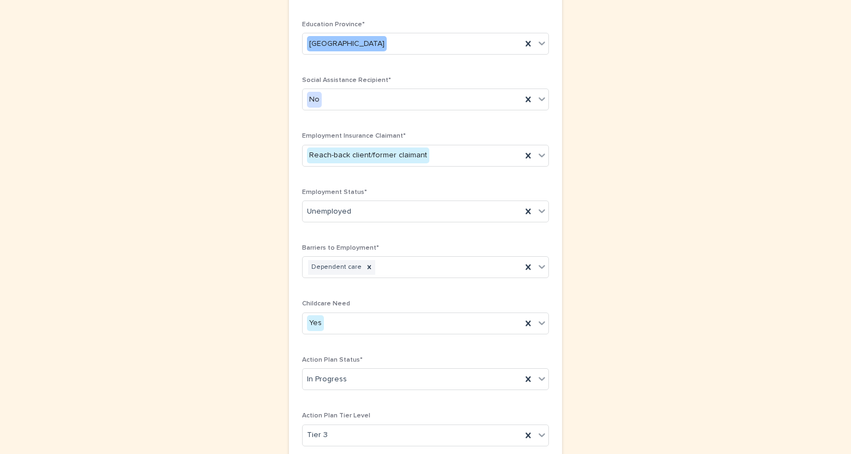
scroll to position [626, 0]
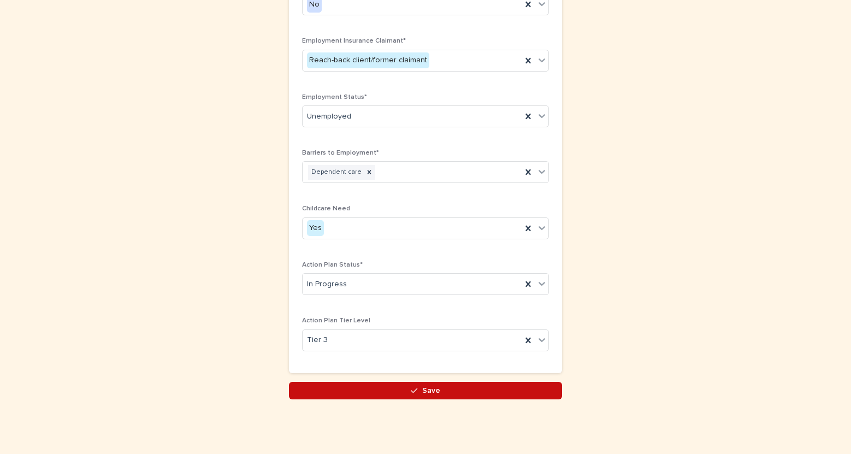
click at [445, 390] on button "Save" at bounding box center [425, 390] width 273 height 17
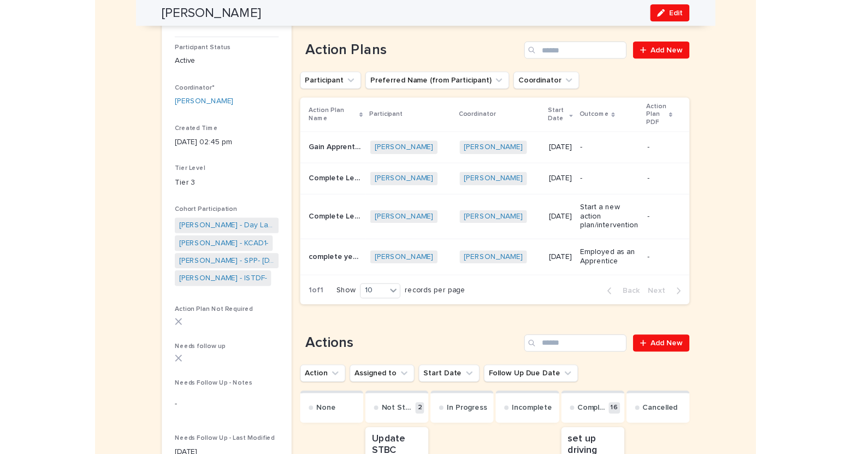
scroll to position [116, 0]
